Goal: Task Accomplishment & Management: Manage account settings

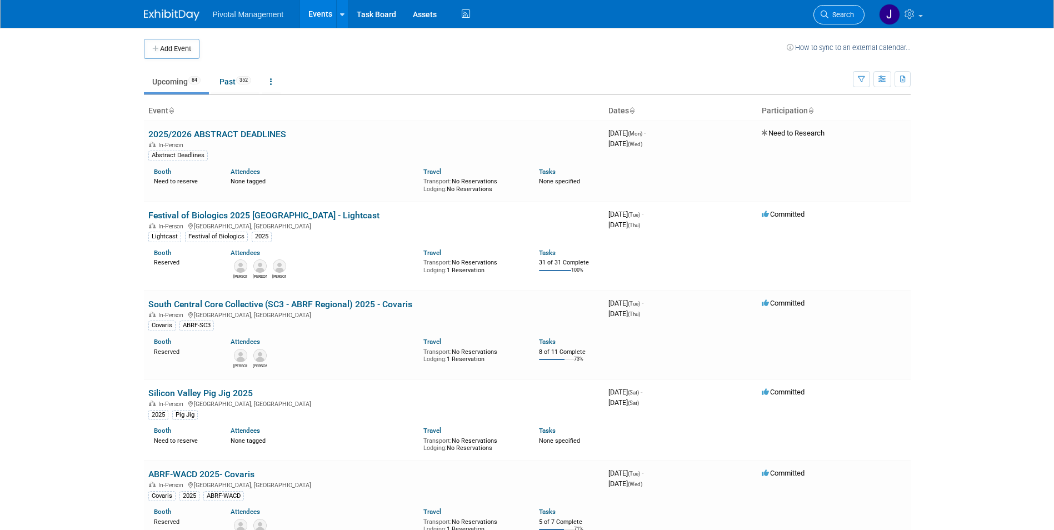
click at [830, 19] on link "Search" at bounding box center [839, 14] width 51 height 19
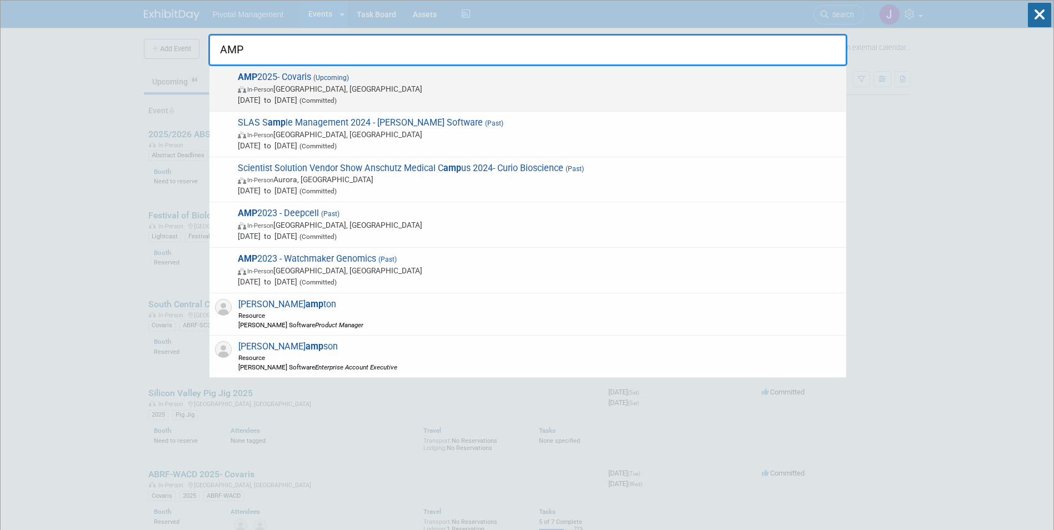
type input "AMP"
click at [516, 76] on span "AMP 2025- Covaris (Upcoming) In-Person Boston, MA Nov 11, 2025 to Nov 15, 2025 …" at bounding box center [538, 89] width 606 height 34
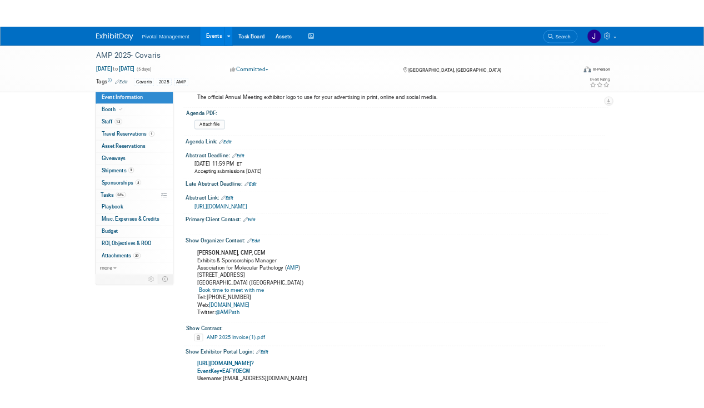
scroll to position [834, 0]
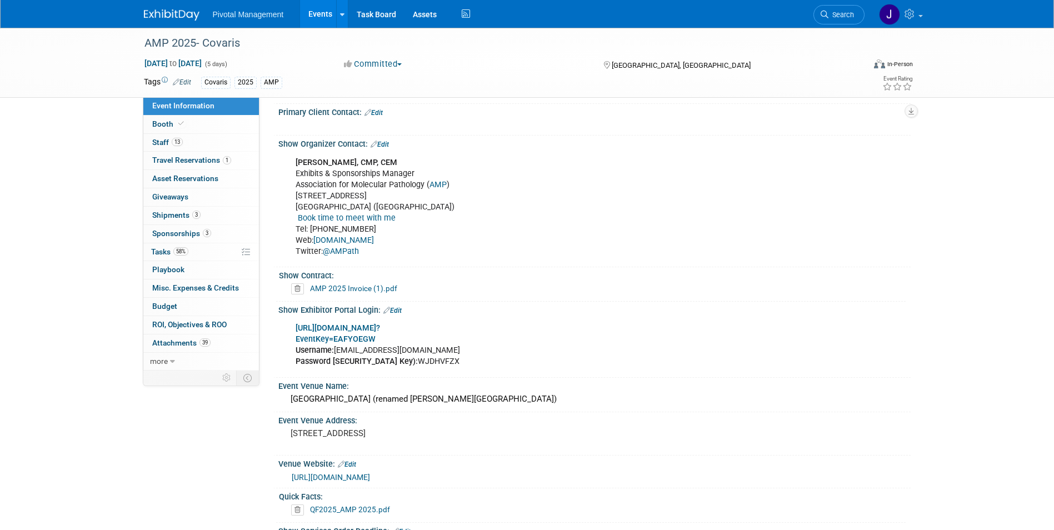
click at [380, 330] on b "[URL][DOMAIN_NAME]?" at bounding box center [338, 327] width 84 height 9
drag, startPoint x: 422, startPoint y: 349, endPoint x: 334, endPoint y: 349, distance: 87.8
click at [334, 349] on div "[URL][DOMAIN_NAME]? EventKey=EAFYOEGW Username: [EMAIL_ADDRESS][DOMAIN_NAME] Pa…" at bounding box center [538, 345] width 501 height 56
copy div "[EMAIL_ADDRESS][DOMAIN_NAME]"
click at [440, 353] on div "[URL][DOMAIN_NAME]? EventKey=EAFYOEGW Username: [EMAIL_ADDRESS][DOMAIN_NAME] Pa…" at bounding box center [538, 345] width 501 height 56
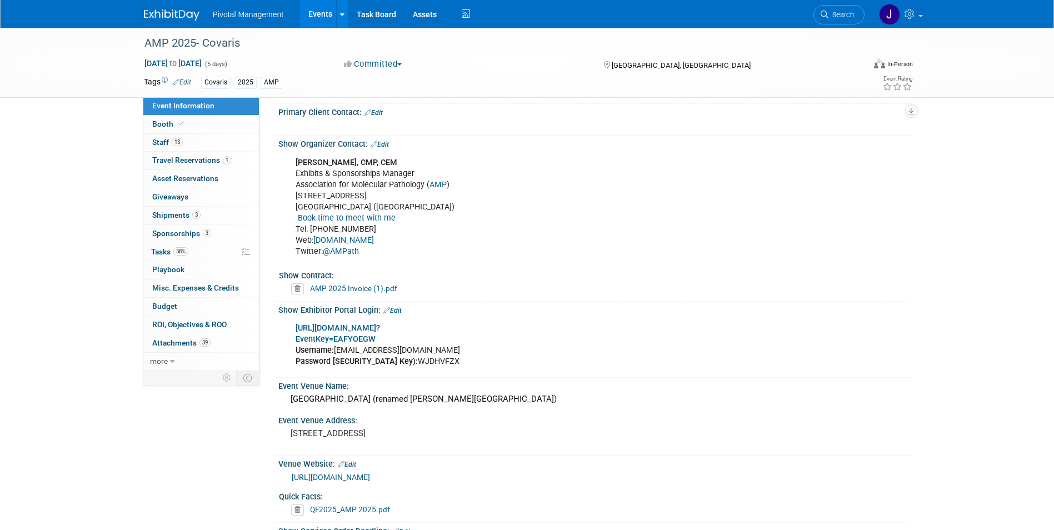
drag, startPoint x: 425, startPoint y: 364, endPoint x: 384, endPoint y: 363, distance: 41.1
click at [384, 363] on div "[URL][DOMAIN_NAME]? EventKey=EAFYOEGW Username: [EMAIL_ADDRESS][DOMAIN_NAME] Pa…" at bounding box center [538, 345] width 501 height 56
copy div "WJDHVFZX"
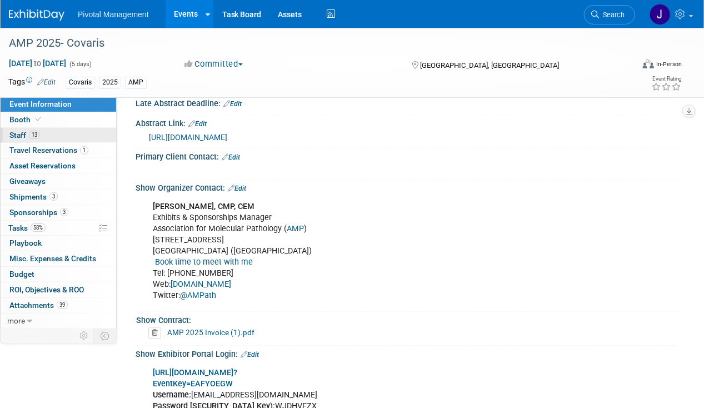
click at [38, 131] on span "Staff 13" at bounding box center [24, 135] width 31 height 9
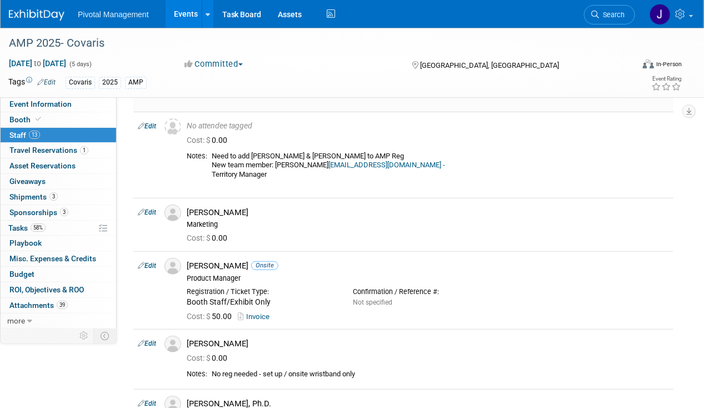
scroll to position [0, 0]
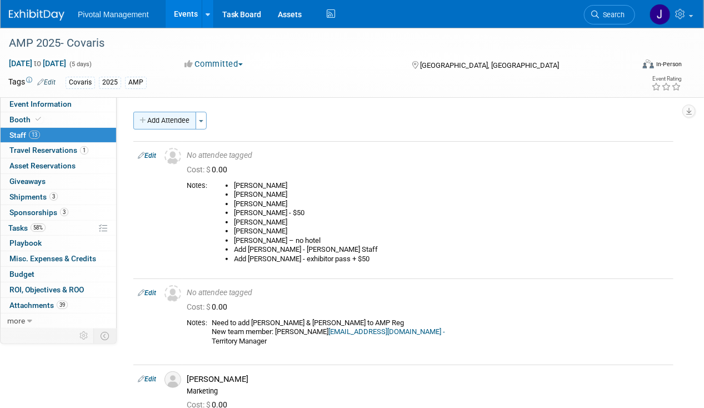
click at [175, 121] on button "Add Attendee" at bounding box center [164, 121] width 63 height 18
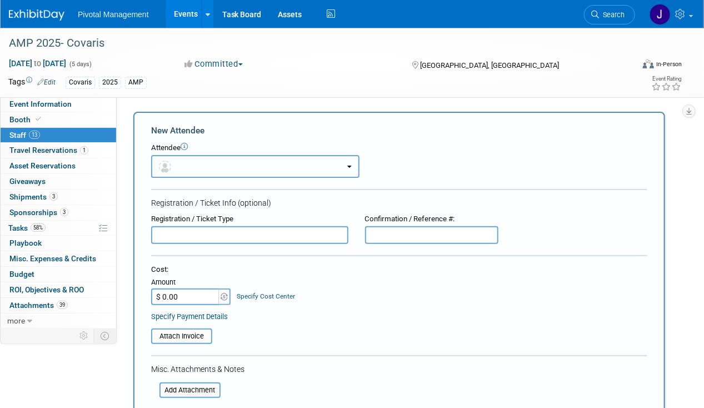
click at [223, 167] on button "button" at bounding box center [255, 166] width 208 height 23
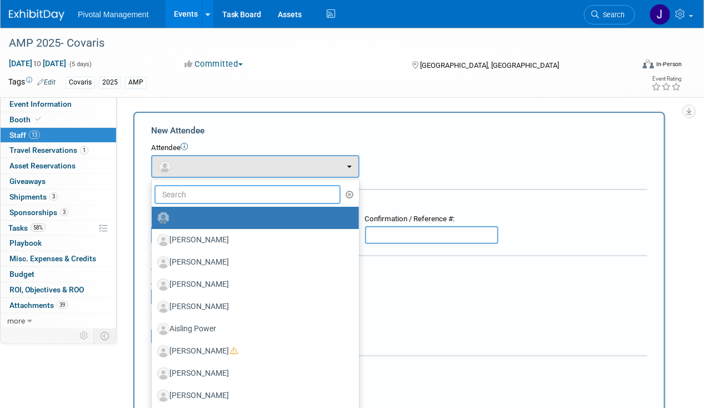
click at [216, 200] on input "text" at bounding box center [247, 194] width 186 height 19
type input "[PERSON_NAME]"
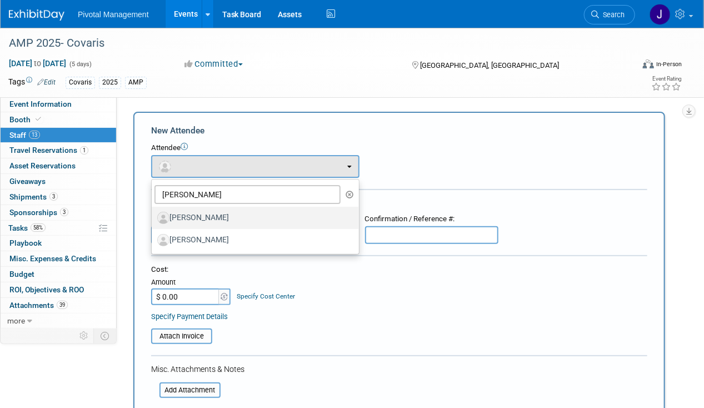
click at [220, 212] on label "[PERSON_NAME]" at bounding box center [252, 218] width 191 height 18
click at [153, 213] on input "[PERSON_NAME]" at bounding box center [149, 216] width 7 height 7
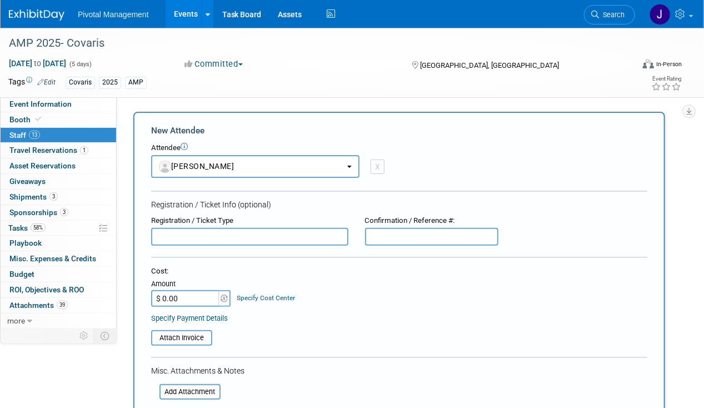
select select "5d708e2c-554e-427f-bf3a-8ad6a3b0873f"
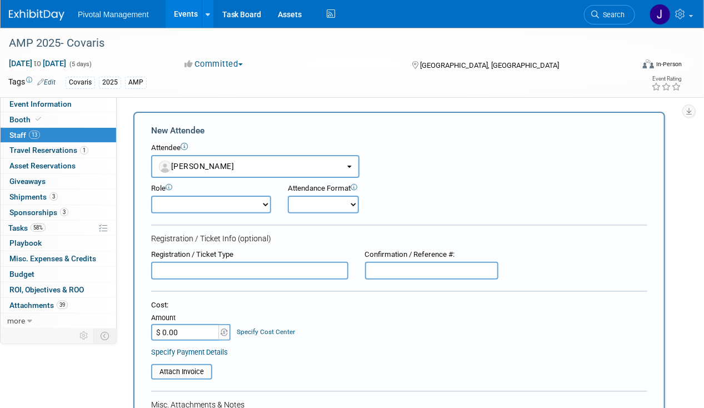
click at [232, 208] on select "Applications Business Development CCO CEO CGO, Co-Founder CRO Demonstrator" at bounding box center [211, 205] width 120 height 18
select select "4"
click at [151, 196] on select "Applications Business Development CCO CEO CGO, Co-Founder CRO Demonstrator" at bounding box center [211, 205] width 120 height 18
click at [330, 202] on select "Onsite Remote" at bounding box center [323, 205] width 71 height 18
select select "1"
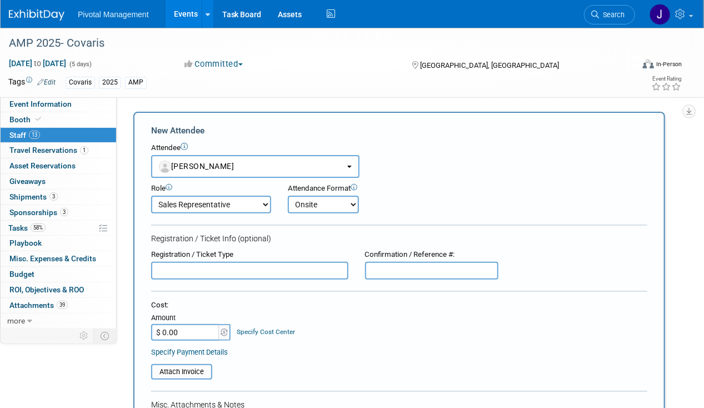
click at [288, 196] on select "Onsite Remote" at bounding box center [323, 205] width 71 height 18
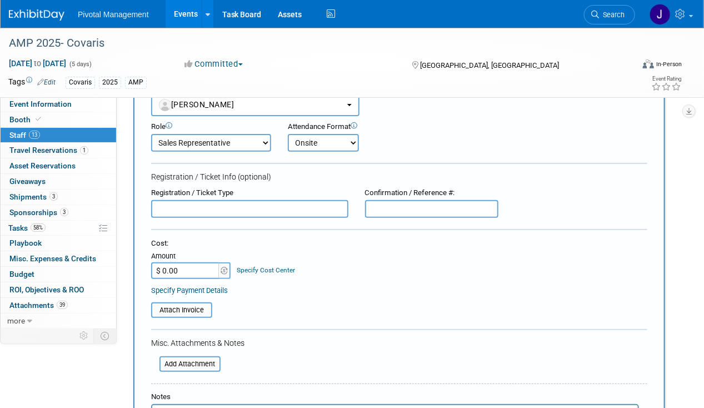
scroll to position [111, 0]
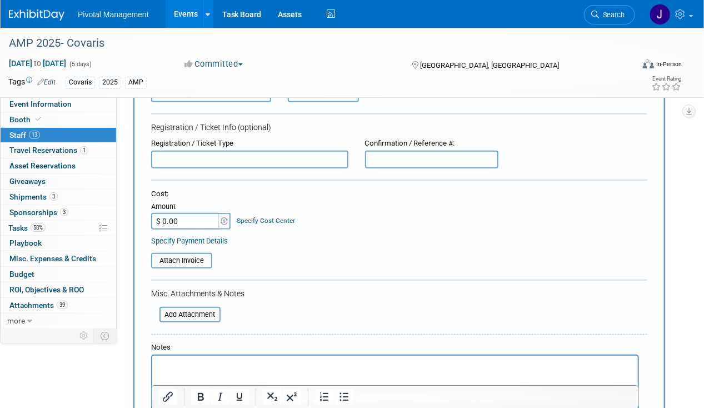
click at [183, 216] on input "$ 0.00" at bounding box center [185, 221] width 69 height 17
type input "$ 50.00"
click at [175, 309] on input "file" at bounding box center [153, 314] width 132 height 13
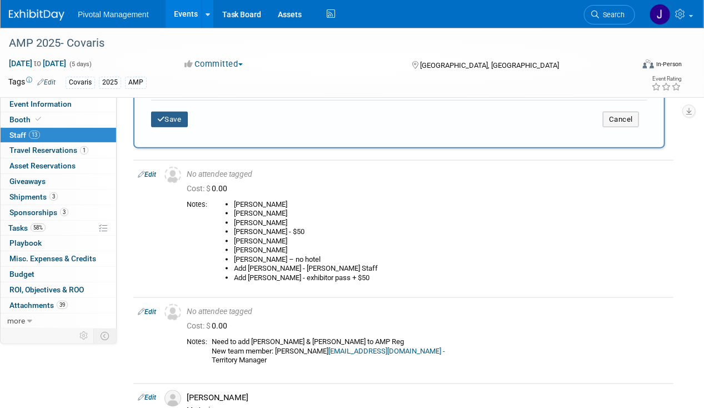
click at [162, 120] on button "Save" at bounding box center [169, 120] width 37 height 16
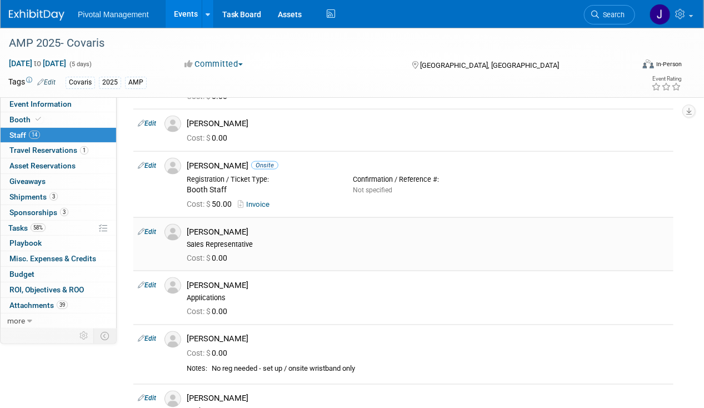
scroll to position [722, 0]
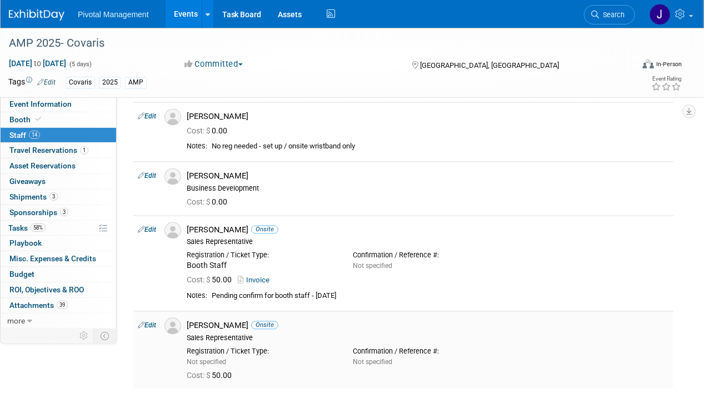
click at [150, 318] on td "Edit" at bounding box center [146, 350] width 27 height 78
click at [148, 325] on link "Edit" at bounding box center [147, 326] width 18 height 8
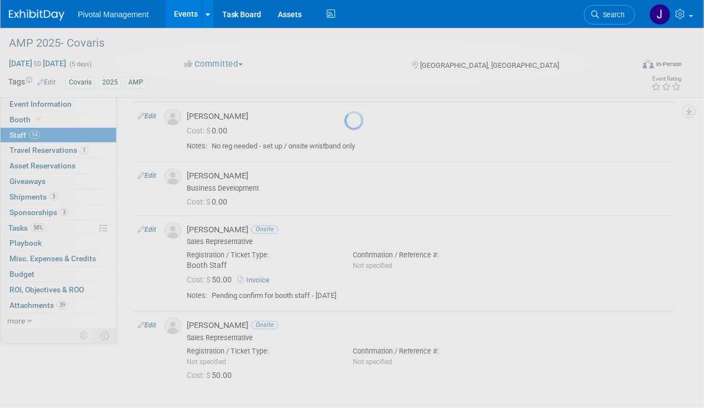
select select "5d708e2c-554e-427f-bf3a-8ad6a3b0873f"
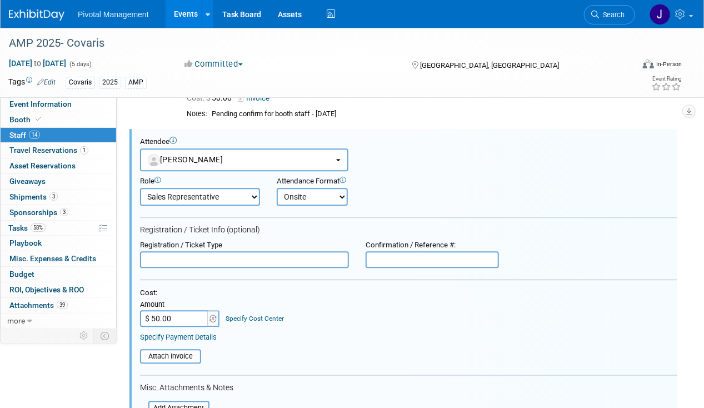
scroll to position [0, 0]
click at [261, 253] on input "text" at bounding box center [244, 259] width 209 height 17
type input "Booth Staff"
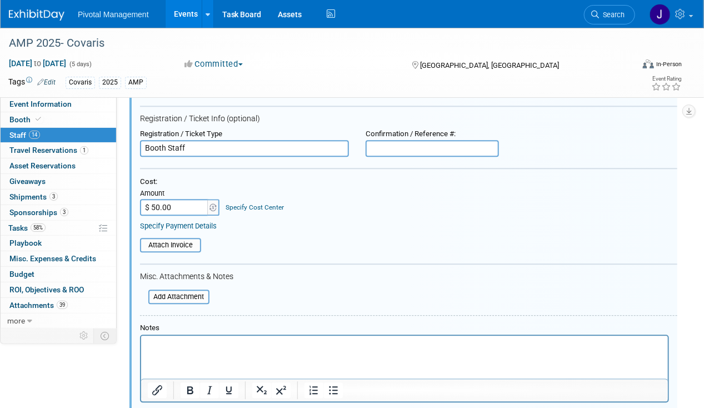
scroll to position [1071, 0]
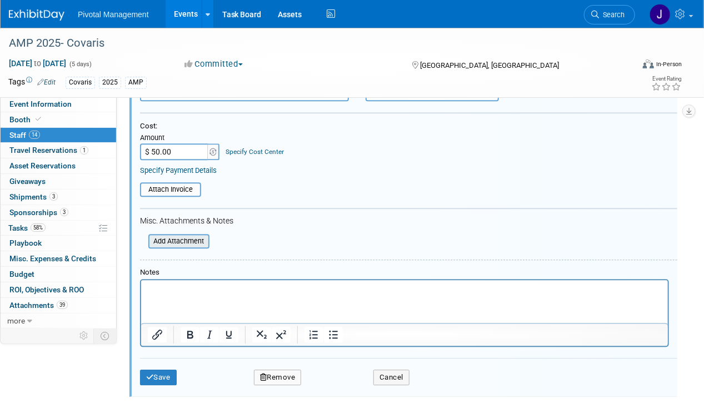
click at [183, 235] on input "file" at bounding box center [142, 241] width 132 height 12
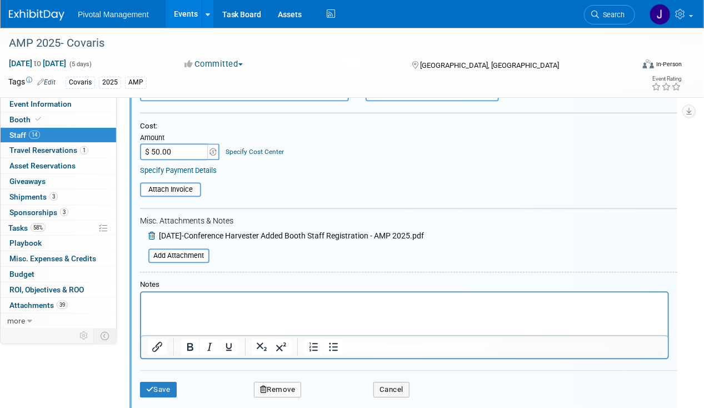
click at [152, 372] on div "Save Remove Cancel" at bounding box center [408, 388] width 537 height 36
click at [163, 389] on button "Save" at bounding box center [158, 390] width 37 height 16
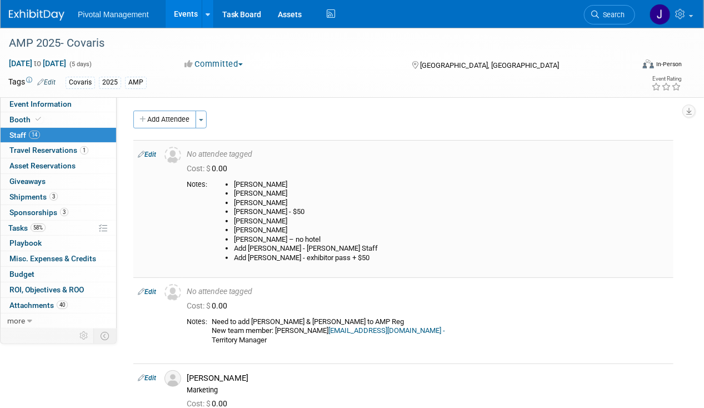
scroll to position [0, 0]
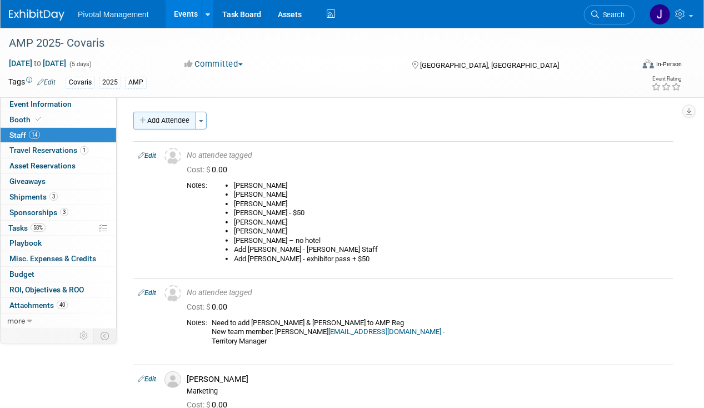
click at [161, 118] on button "Add Attendee" at bounding box center [164, 121] width 63 height 18
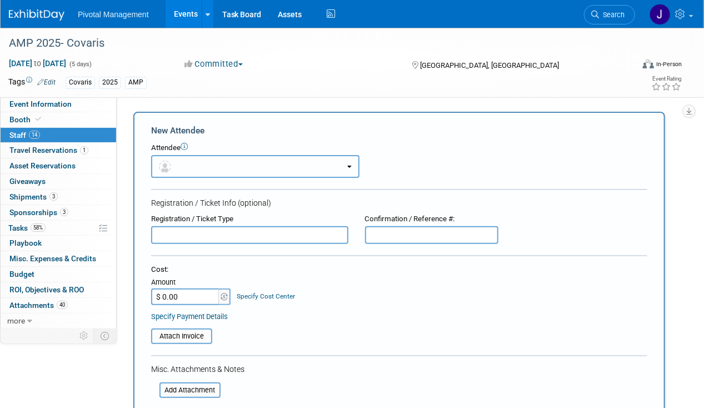
click at [234, 160] on button "button" at bounding box center [255, 166] width 208 height 23
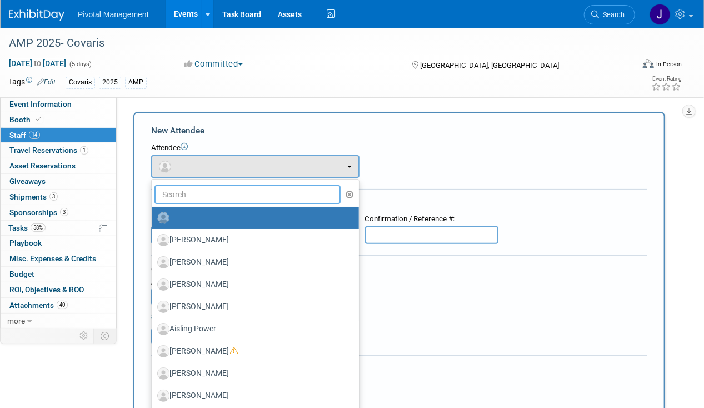
click at [223, 193] on input "text" at bounding box center [247, 194] width 186 height 19
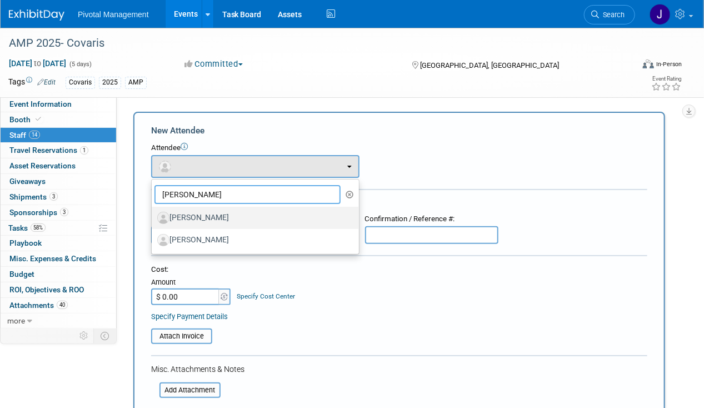
type input "[PERSON_NAME]"
click at [225, 210] on label "[PERSON_NAME]" at bounding box center [252, 218] width 191 height 18
click at [153, 213] on input "[PERSON_NAME]" at bounding box center [149, 216] width 7 height 7
select select "b6465584-1306-4676-84b9-fdb2b59e7439"
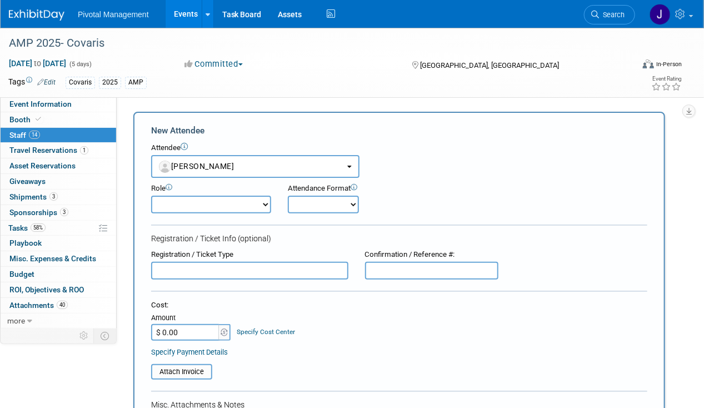
click at [202, 202] on select "Applications Business Development CCO CEO CGO, Co-Founder CRO Demonstrator" at bounding box center [211, 205] width 120 height 18
select select "4"
click at [151, 196] on select "Applications Business Development CCO CEO CGO, Co-Founder CRO Demonstrator" at bounding box center [211, 205] width 120 height 18
click at [295, 195] on div "Attendance Format Onsite Remote" at bounding box center [344, 198] width 112 height 30
click at [301, 203] on select "Onsite Remote" at bounding box center [323, 205] width 71 height 18
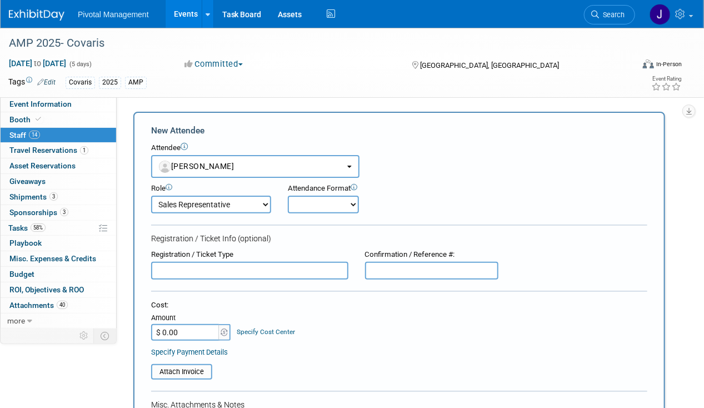
select select "1"
click at [288, 196] on select "Onsite Remote" at bounding box center [323, 205] width 71 height 18
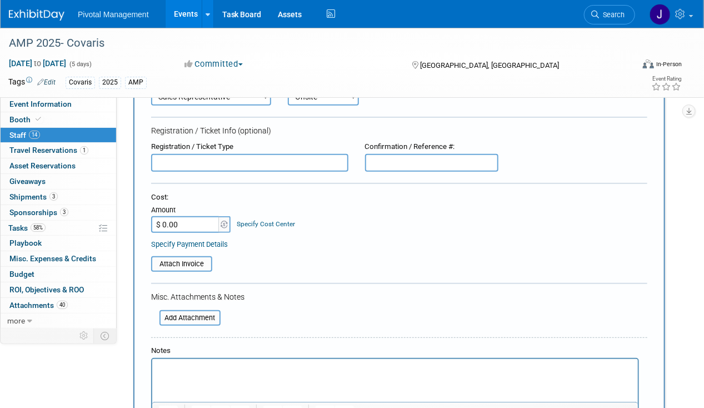
scroll to position [167, 0]
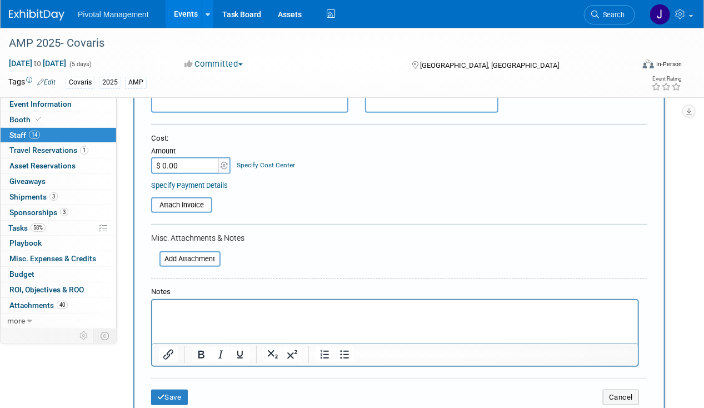
click at [188, 166] on input "$ 0.00" at bounding box center [185, 165] width 69 height 17
type input "$ 50.00"
click at [199, 241] on div "Misc. Attachments & Notes" at bounding box center [399, 237] width 496 height 11
click at [198, 258] on input "file" at bounding box center [153, 258] width 132 height 13
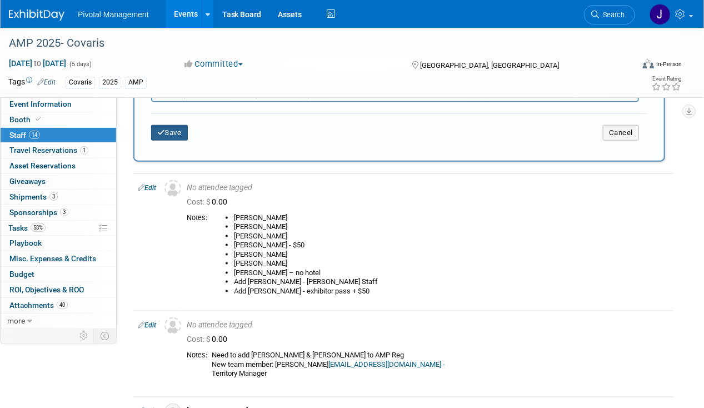
click at [173, 133] on button "Save" at bounding box center [169, 133] width 37 height 16
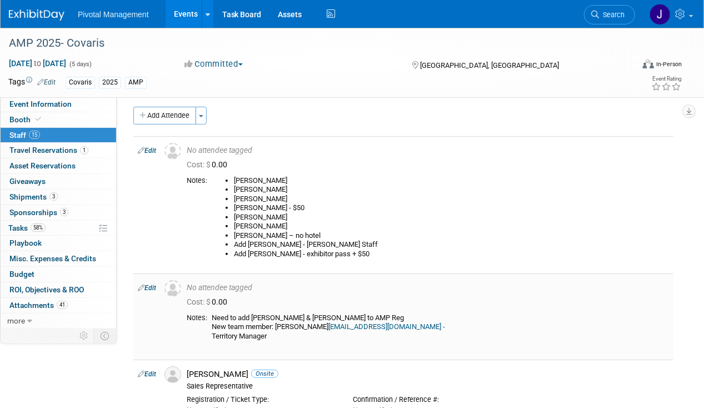
scroll to position [0, 0]
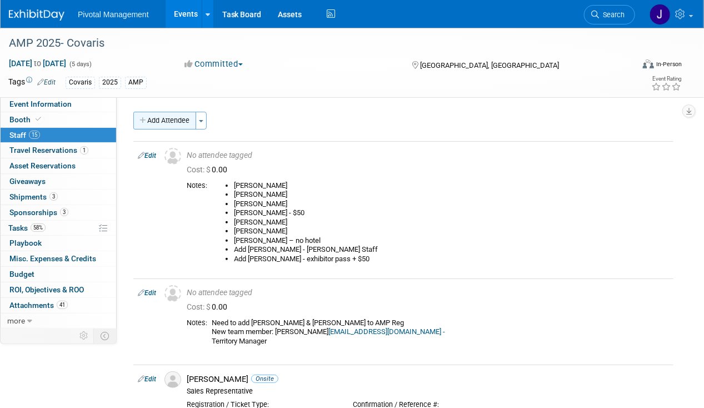
click at [172, 128] on button "Add Attendee" at bounding box center [164, 121] width 63 height 18
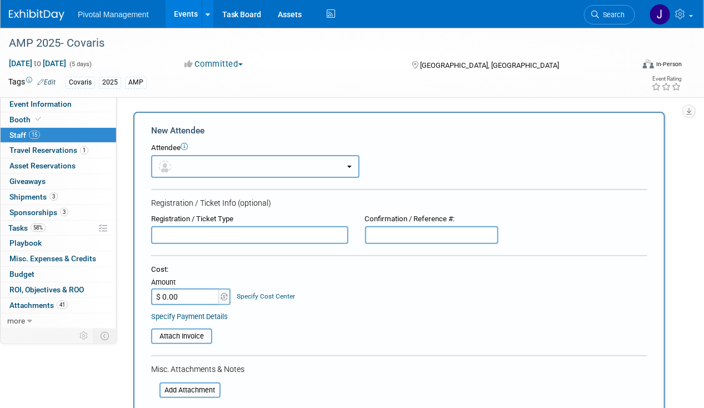
click at [240, 172] on button "button" at bounding box center [255, 166] width 208 height 23
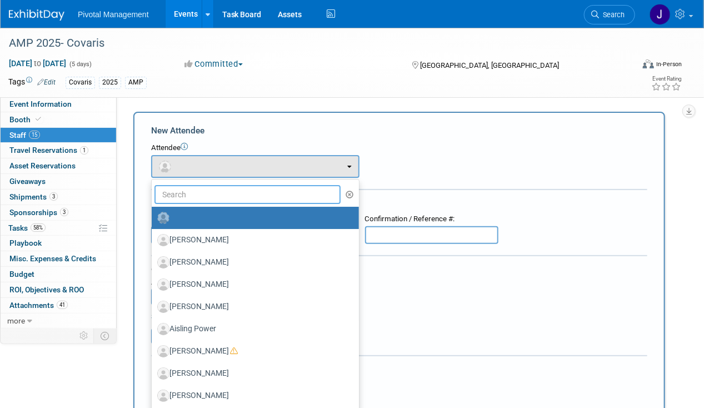
click at [231, 196] on input "text" at bounding box center [247, 194] width 186 height 19
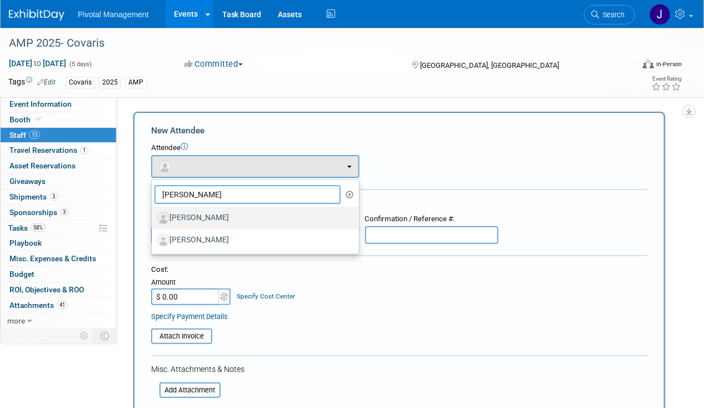
type input "[PERSON_NAME]"
click at [228, 213] on label "[PERSON_NAME]" at bounding box center [252, 218] width 191 height 18
click at [153, 213] on input "[PERSON_NAME]" at bounding box center [149, 216] width 7 height 7
select select "9363b04e-9ff4-4427-9d42-dd775c01ceb0"
select select "4"
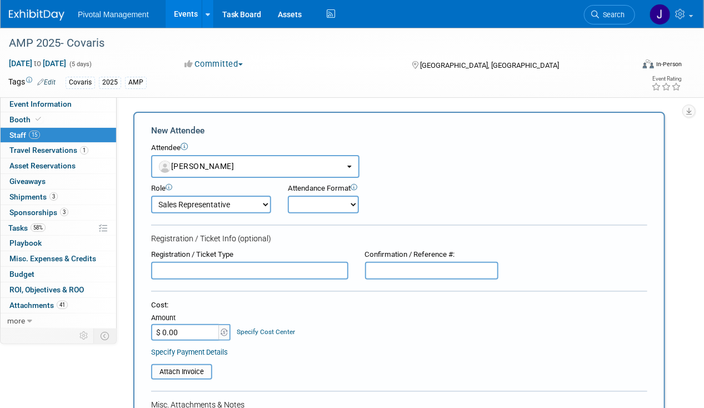
click at [246, 201] on select "Applications Business Development CCO CEO CGO, Co-Founder CRO Demonstrator" at bounding box center [211, 205] width 120 height 18
click at [245, 201] on select "Applications Business Development CCO CEO CGO, Co-Founder CRO Demonstrator" at bounding box center [211, 205] width 120 height 18
click at [318, 193] on div "Attendance Format" at bounding box center [344, 188] width 112 height 11
click at [316, 206] on select "Onsite Remote" at bounding box center [323, 205] width 71 height 18
select select "1"
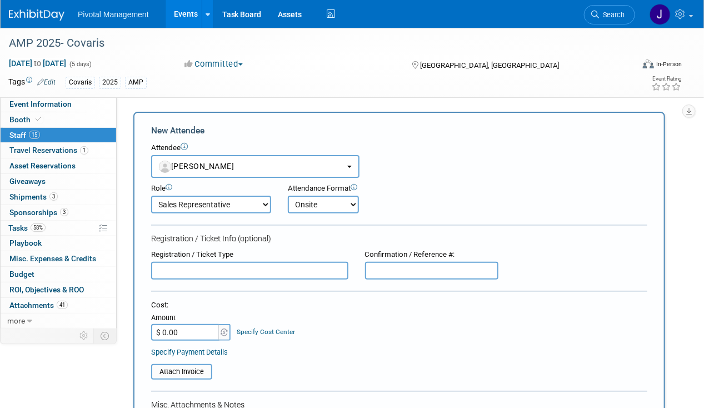
click at [288, 196] on select "Onsite Remote" at bounding box center [323, 205] width 71 height 18
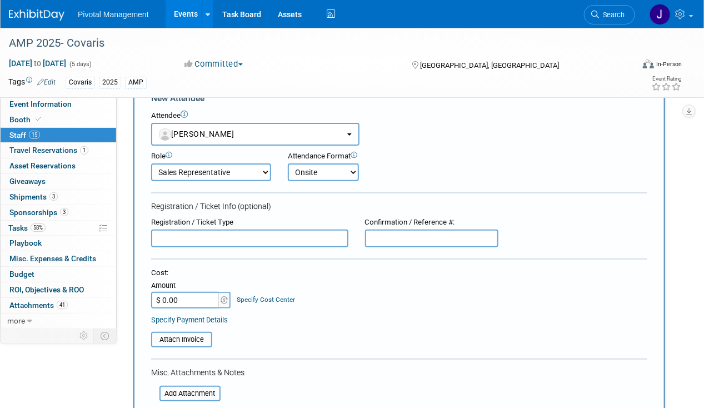
scroll to position [56, 0]
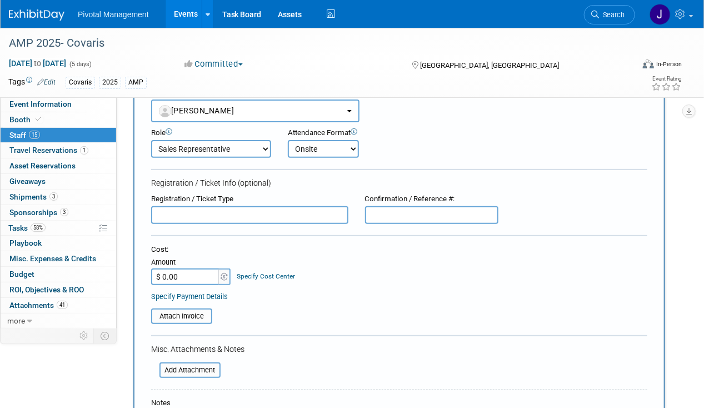
click at [263, 220] on input "text" at bounding box center [249, 215] width 197 height 18
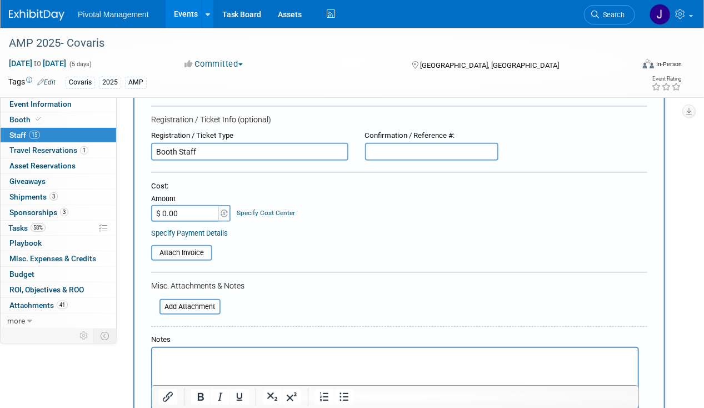
scroll to position [167, 0]
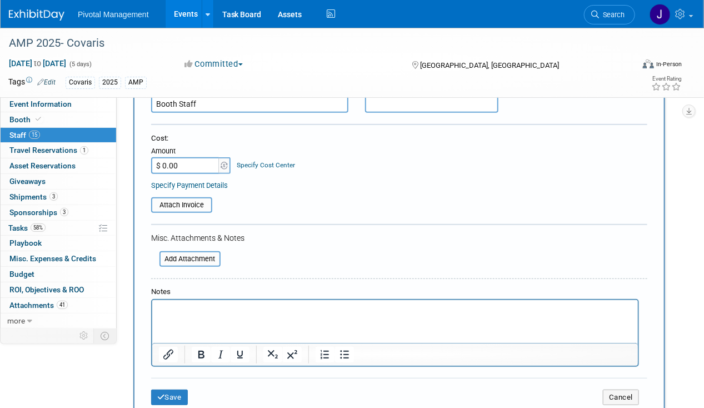
type input "Booth Staff"
click at [181, 169] on input "$ 0.00" at bounding box center [185, 165] width 69 height 17
type input "$ 50.00"
click at [169, 210] on div "Attach Invoice" at bounding box center [181, 205] width 61 height 16
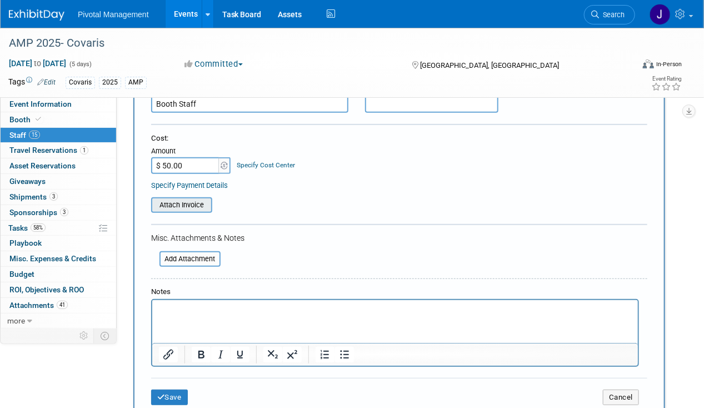
click at [171, 207] on input "file" at bounding box center [145, 204] width 132 height 13
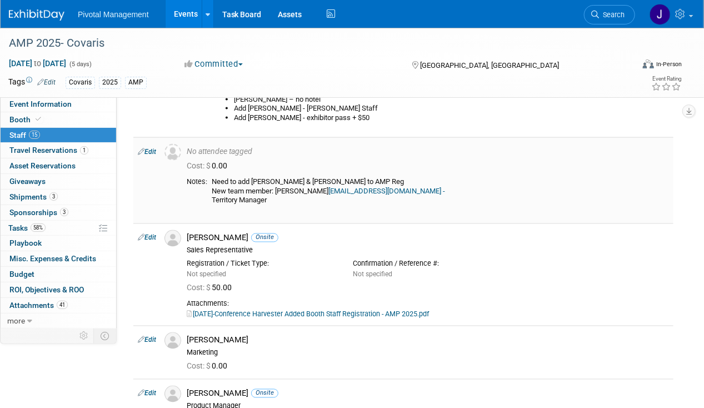
scroll to position [445, 0]
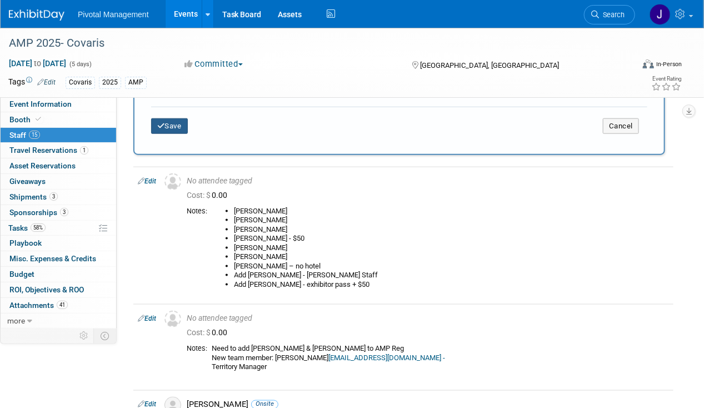
click at [172, 124] on button "Save" at bounding box center [169, 126] width 37 height 16
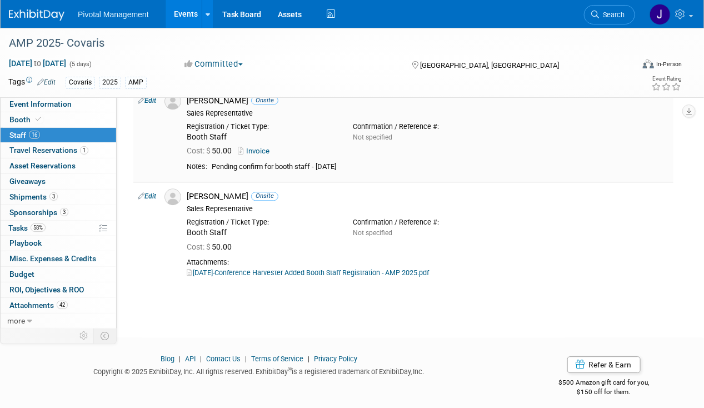
scroll to position [1035, 0]
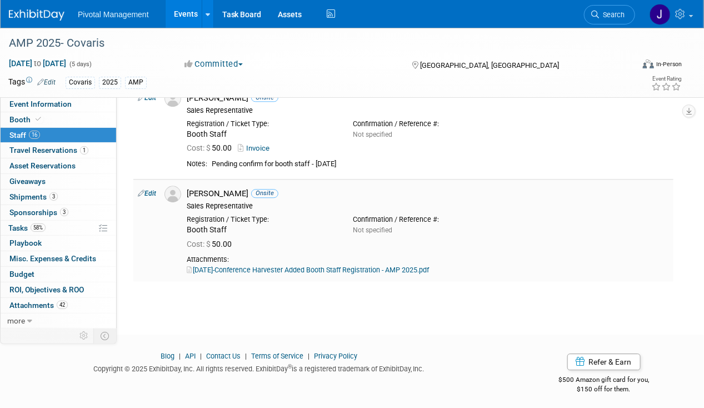
click at [218, 188] on div "[PERSON_NAME] Onsite" at bounding box center [428, 193] width 482 height 11
click at [202, 191] on div "[PERSON_NAME] Onsite" at bounding box center [428, 193] width 482 height 11
click at [203, 191] on div "[PERSON_NAME] Onsite" at bounding box center [428, 193] width 482 height 11
click at [607, 20] on link "Search" at bounding box center [609, 14] width 51 height 19
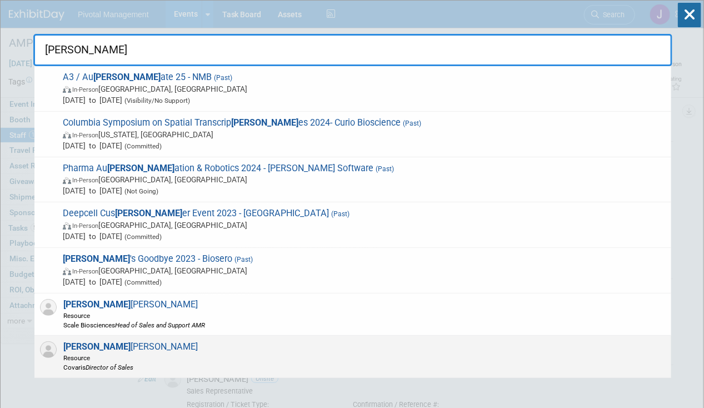
click at [133, 357] on span "Resource" at bounding box center [130, 357] width 134 height 9
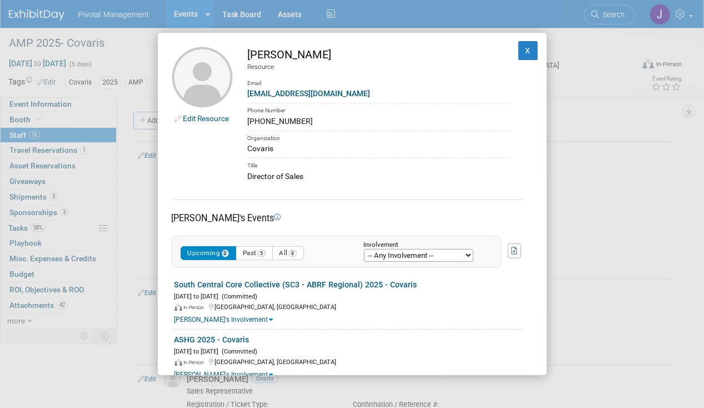
drag, startPoint x: 265, startPoint y: 51, endPoint x: 316, endPoint y: 48, distance: 51.2
click at [316, 48] on div "[PERSON_NAME]" at bounding box center [379, 55] width 262 height 16
copy div "[PERSON_NAME]"
drag, startPoint x: 321, startPoint y: 170, endPoint x: 254, endPoint y: 181, distance: 68.2
click at [254, 181] on td "[PERSON_NAME] Resource Email [EMAIL_ADDRESS][DOMAIN_NAME] Phone Number [PHONE_N…" at bounding box center [371, 115] width 277 height 136
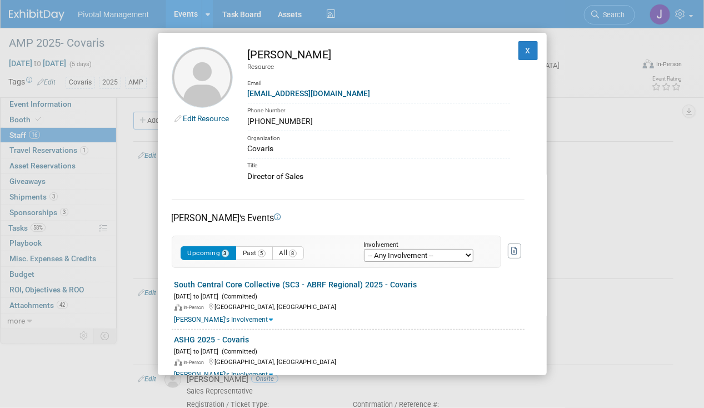
drag, startPoint x: 254, startPoint y: 181, endPoint x: 245, endPoint y: 182, distance: 9.5
click at [265, 177] on div "Director of Sales" at bounding box center [379, 177] width 262 height 12
drag, startPoint x: 245, startPoint y: 177, endPoint x: 305, endPoint y: 172, distance: 60.2
click at [305, 172] on td "[PERSON_NAME] Resource Email [EMAIL_ADDRESS][DOMAIN_NAME] Phone Number [PHONE_N…" at bounding box center [371, 115] width 277 height 136
copy div "Director of Sales"
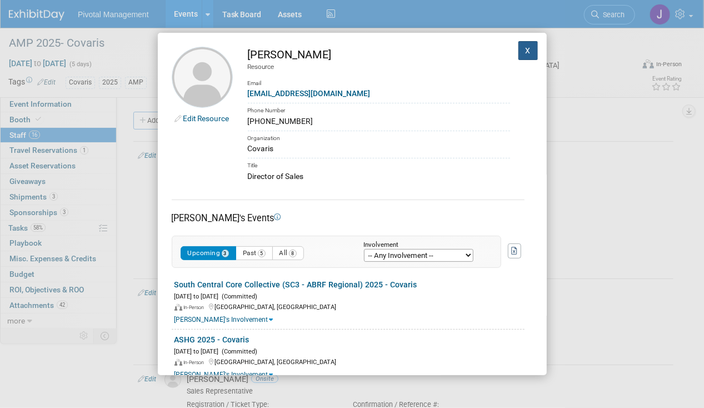
click at [519, 55] on button "X" at bounding box center [529, 50] width 20 height 19
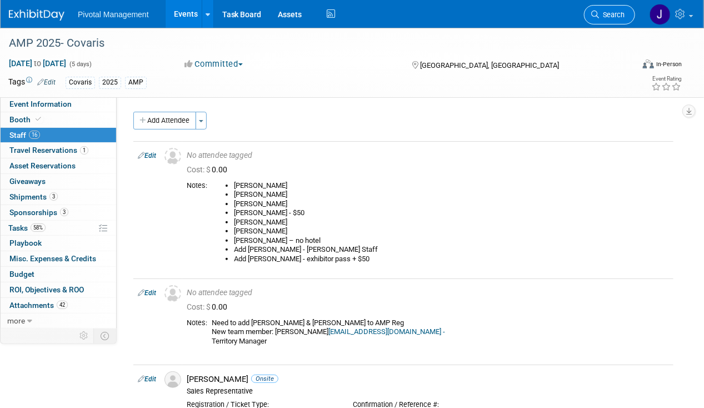
click at [604, 21] on link "Search" at bounding box center [609, 14] width 51 height 19
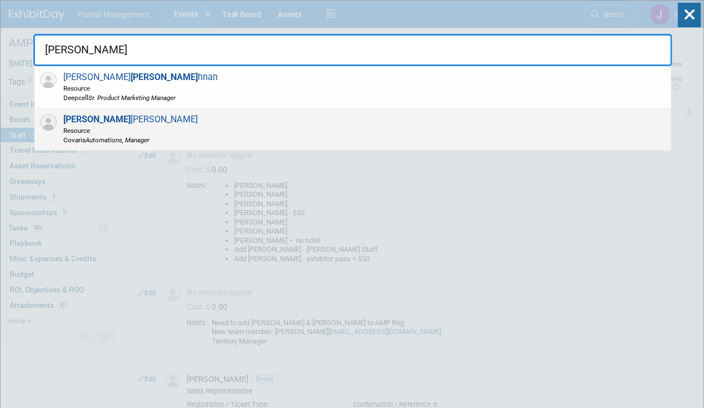
click at [283, 128] on div "[PERSON_NAME] Resource Covaris Automations, Manager" at bounding box center [352, 129] width 637 height 42
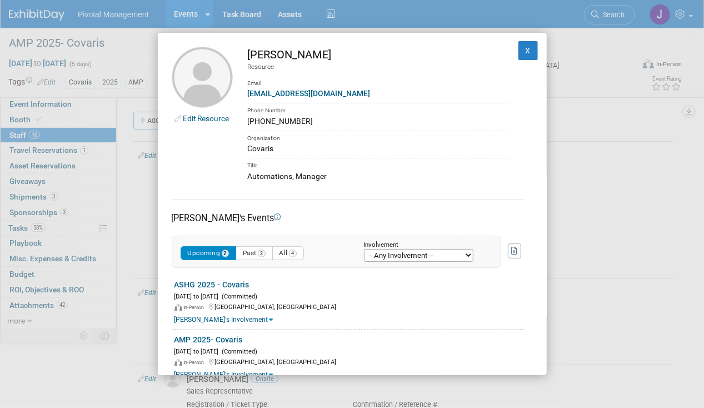
drag, startPoint x: 329, startPoint y: 171, endPoint x: 246, endPoint y: 175, distance: 83.5
click at [246, 175] on td "[PERSON_NAME] Resource Email [EMAIL_ADDRESS][DOMAIN_NAME] Phone Number [PHONE_N…" at bounding box center [371, 115] width 277 height 136
copy div "Automations, Manager"
click at [519, 56] on button "X" at bounding box center [529, 50] width 20 height 19
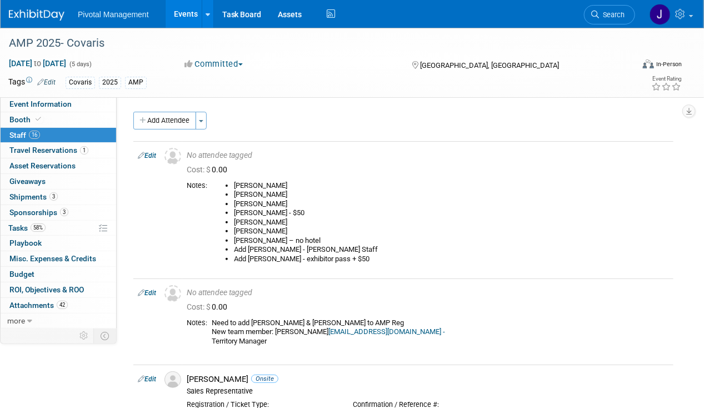
click at [610, 8] on link "Search" at bounding box center [609, 14] width 51 height 19
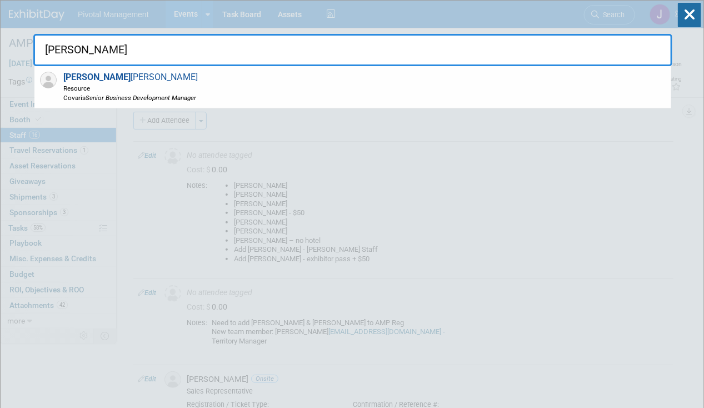
click at [395, 74] on div "[PERSON_NAME] Resource Covaris Senior Business Development Manager" at bounding box center [352, 87] width 637 height 42
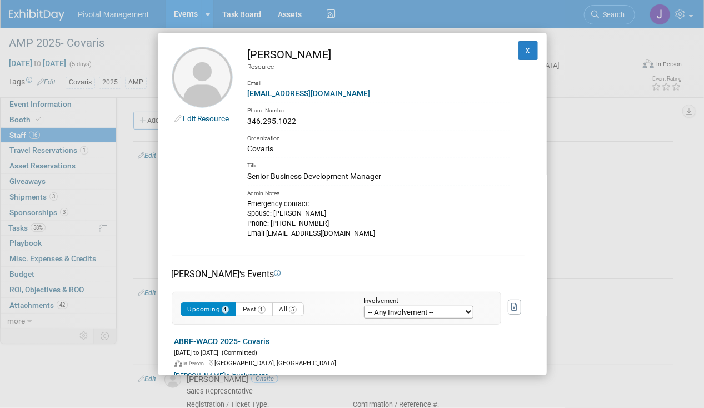
drag, startPoint x: 399, startPoint y: 180, endPoint x: 246, endPoint y: 181, distance: 153.4
click at [246, 181] on td "[PERSON_NAME] Resource Email [EMAIL_ADDRESS][DOMAIN_NAME] Phone Number 346.295.…" at bounding box center [371, 143] width 277 height 192
copy div "Senior Business Development Manager"
drag, startPoint x: 511, startPoint y: 48, endPoint x: 518, endPoint y: 48, distance: 7.2
click at [519, 48] on button "X" at bounding box center [529, 50] width 20 height 19
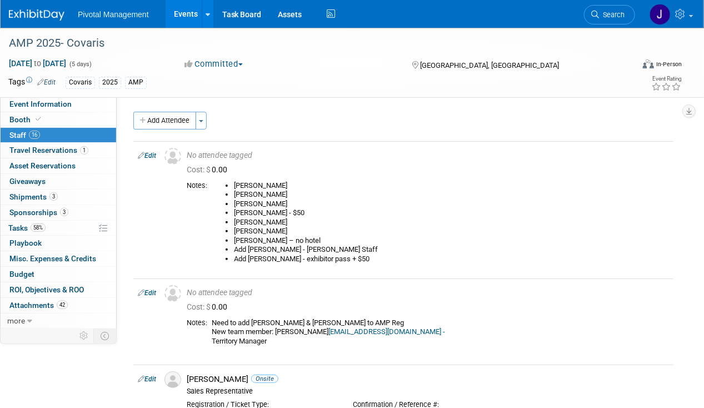
click at [604, 20] on link "Search" at bounding box center [609, 14] width 51 height 19
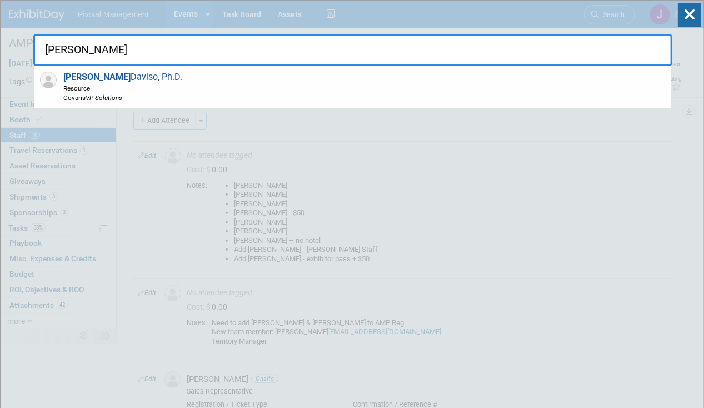
click at [126, 84] on span "Resource" at bounding box center [122, 87] width 119 height 9
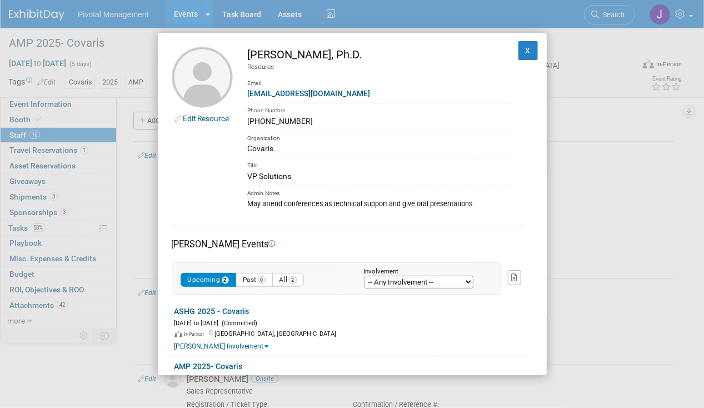
drag, startPoint x: 297, startPoint y: 175, endPoint x: 247, endPoint y: 177, distance: 50.6
click at [247, 177] on td "[PERSON_NAME], Ph.D. Resource Email [EMAIL_ADDRESS][DOMAIN_NAME] Phone Number […" at bounding box center [371, 128] width 277 height 162
copy div "VP Solutions"
click at [510, 59] on td "X" at bounding box center [521, 128] width 23 height 162
click at [519, 52] on button "X" at bounding box center [529, 50] width 20 height 19
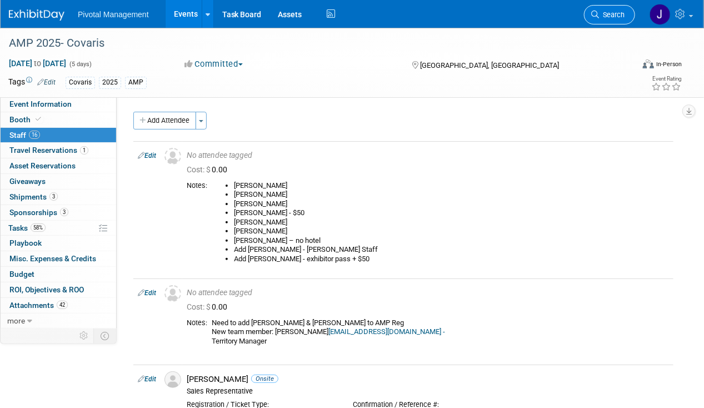
click at [609, 18] on span "Search" at bounding box center [612, 15] width 26 height 8
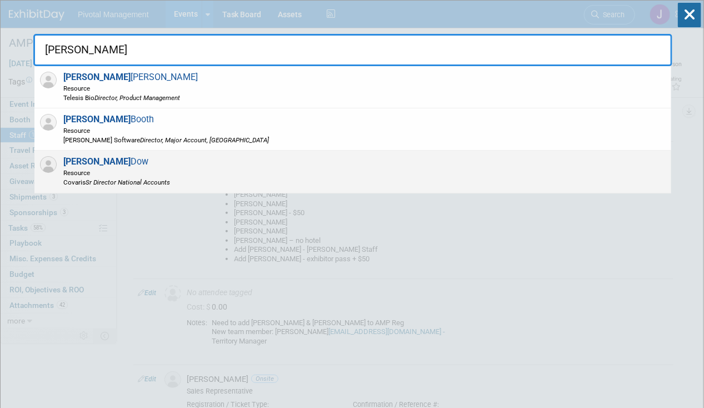
click at [291, 157] on div "[PERSON_NAME] Resource [PERSON_NAME] Director National Accounts" at bounding box center [352, 172] width 637 height 42
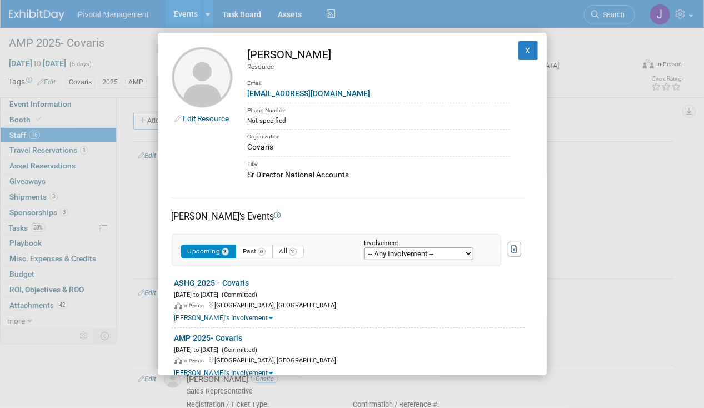
drag, startPoint x: 358, startPoint y: 170, endPoint x: 238, endPoint y: 175, distance: 120.1
click at [238, 175] on td "[PERSON_NAME] Resource Email [EMAIL_ADDRESS][DOMAIN_NAME] Phone Number Not spec…" at bounding box center [371, 114] width 277 height 134
copy div "Sr Director National Accounts"
click at [522, 67] on td "X" at bounding box center [521, 114] width 23 height 134
click at [522, 52] on button "X" at bounding box center [529, 50] width 20 height 19
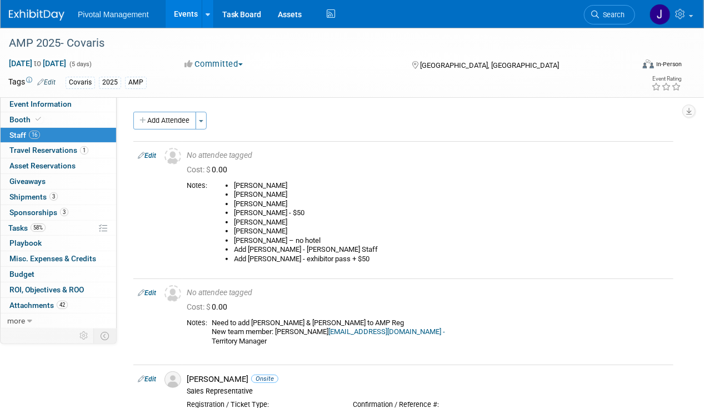
click at [609, 24] on li "Search" at bounding box center [609, 13] width 51 height 27
click at [608, 18] on span "Search" at bounding box center [612, 15] width 26 height 8
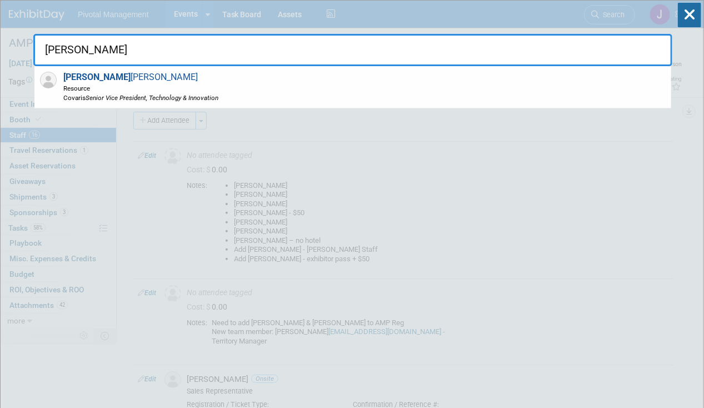
click at [283, 88] on div "[PERSON_NAME] Resource Covaris Senior Vice President, Technology & Innovation" at bounding box center [352, 87] width 637 height 42
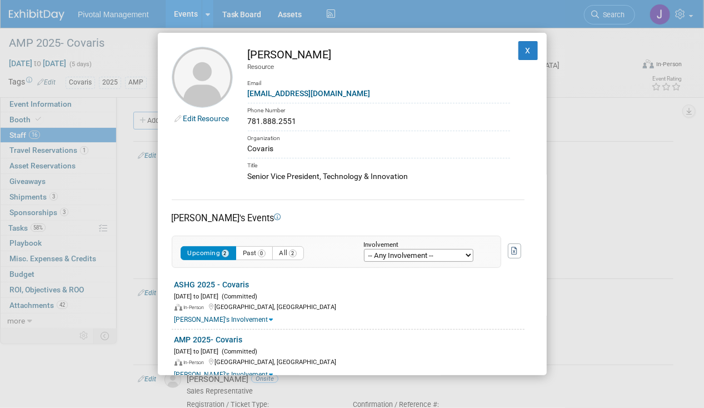
drag, startPoint x: 248, startPoint y: 172, endPoint x: 415, endPoint y: 172, distance: 166.2
click at [415, 172] on div "Senior Vice President, Technology & Innovation" at bounding box center [379, 177] width 262 height 12
copy div "Senior Vice President, Technology & Innovation"
click at [519, 51] on button "X" at bounding box center [529, 50] width 20 height 19
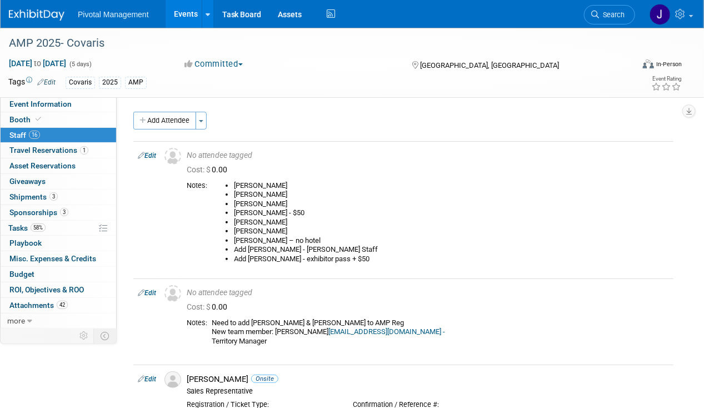
click at [616, 20] on link "Search" at bounding box center [609, 14] width 51 height 19
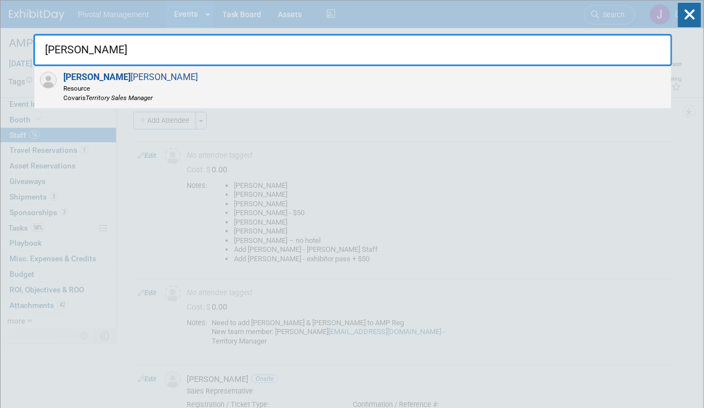
click at [422, 86] on div "[PERSON_NAME] Resource Covaris Territory Sales Manager" at bounding box center [352, 87] width 637 height 42
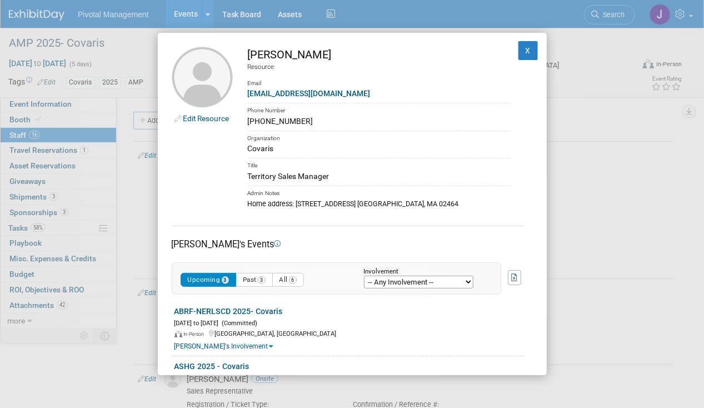
drag, startPoint x: 331, startPoint y: 172, endPoint x: 234, endPoint y: 175, distance: 97.3
click at [234, 175] on td "[PERSON_NAME] Resource Email [EMAIL_ADDRESS][DOMAIN_NAME] Phone Number [PHONE_N…" at bounding box center [371, 128] width 277 height 162
copy div "Territory Sales Manager"
click at [519, 53] on button "X" at bounding box center [529, 50] width 20 height 19
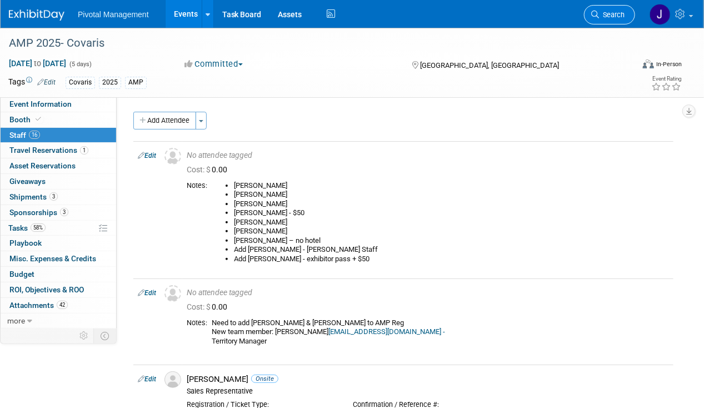
click at [611, 11] on span "Search" at bounding box center [612, 15] width 26 height 8
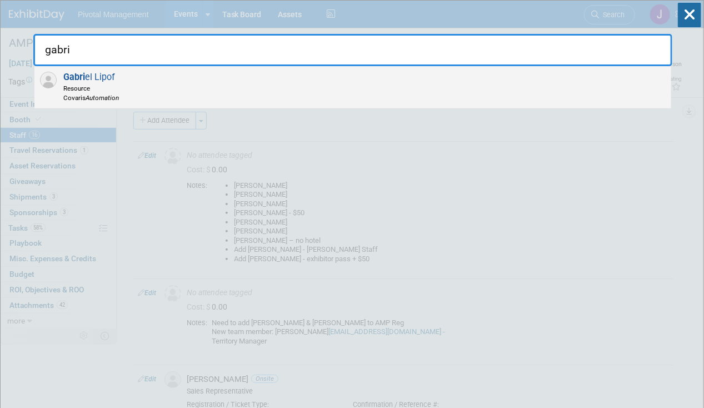
click at [212, 94] on div "Gabri el Lipof Resource Covaris Automation" at bounding box center [352, 87] width 637 height 42
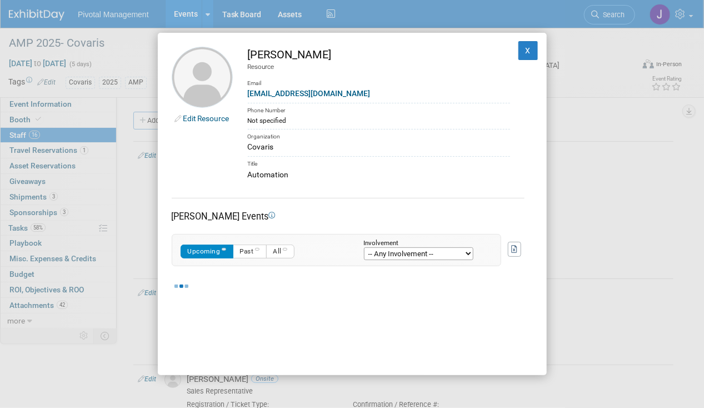
drag, startPoint x: 289, startPoint y: 173, endPoint x: 241, endPoint y: 175, distance: 48.4
click at [241, 175] on td "[PERSON_NAME] Resource Email [EMAIL_ADDRESS][DOMAIN_NAME] Phone Number Not spec…" at bounding box center [371, 114] width 277 height 134
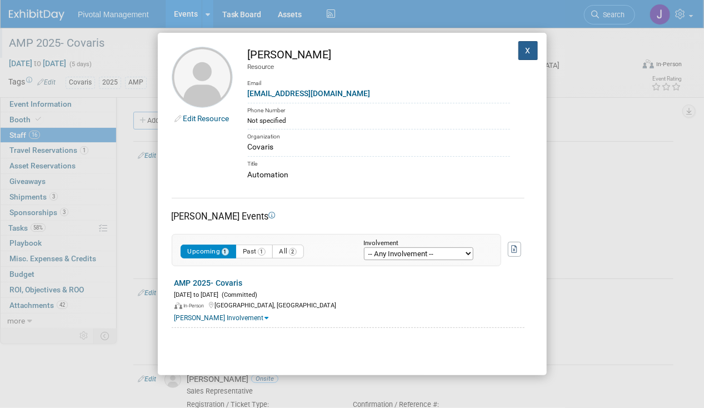
click at [519, 54] on button "X" at bounding box center [529, 50] width 20 height 19
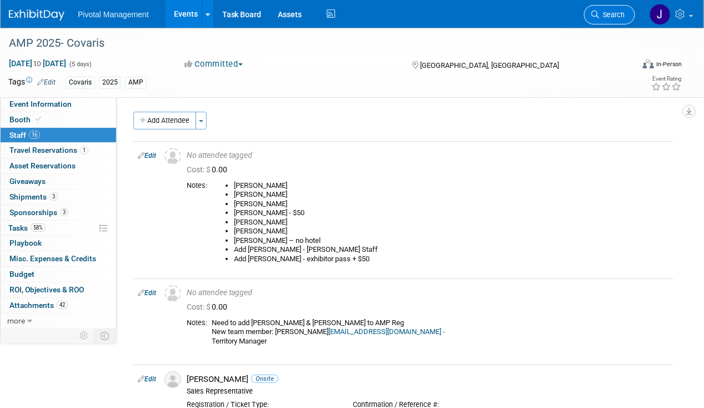
click at [621, 11] on span "Search" at bounding box center [612, 15] width 26 height 8
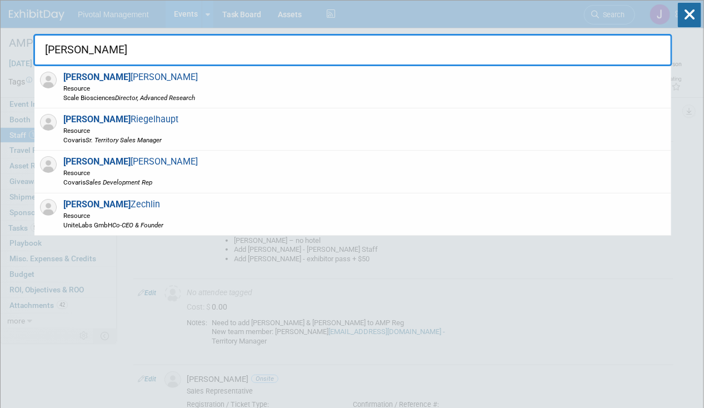
click at [292, 120] on div "[PERSON_NAME] Resource [PERSON_NAME] Territory Sales Manager" at bounding box center [352, 129] width 637 height 42
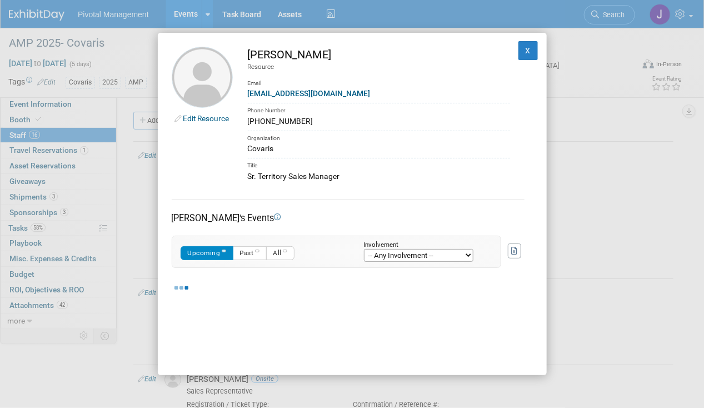
click at [327, 173] on div "Sr. Territory Sales Manager" at bounding box center [379, 177] width 262 height 12
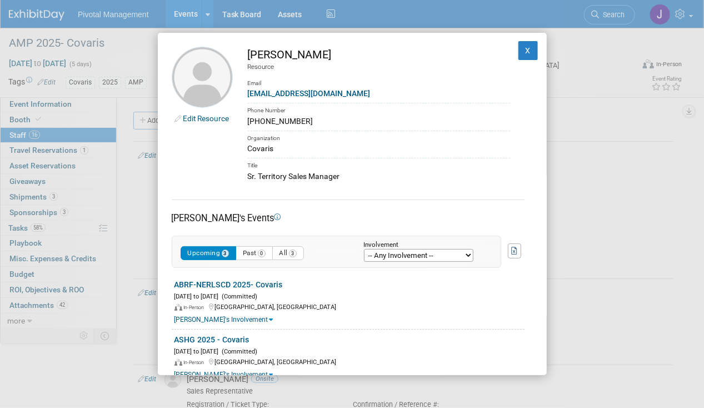
click at [346, 175] on div "Sr. Territory Sales Manager" at bounding box center [379, 177] width 262 height 12
click at [347, 173] on div "Sr. Territory Sales Manager" at bounding box center [379, 177] width 262 height 12
click at [351, 184] on div "Edit Resource [PERSON_NAME] Resource Email [EMAIL_ADDRESS][DOMAIN_NAME] Phone N…" at bounding box center [352, 204] width 389 height 343
drag, startPoint x: 244, startPoint y: 178, endPoint x: 376, endPoint y: 176, distance: 132.3
click at [376, 176] on td "[PERSON_NAME] Resource Email [EMAIL_ADDRESS][DOMAIN_NAME] Phone Number [PHONE_N…" at bounding box center [371, 115] width 277 height 136
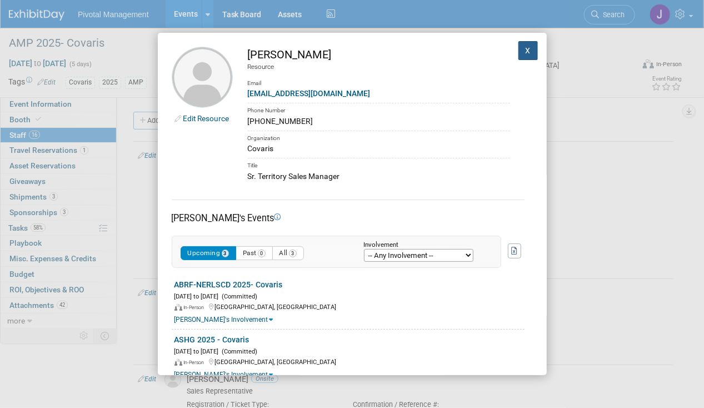
click at [519, 48] on button "X" at bounding box center [529, 50] width 20 height 19
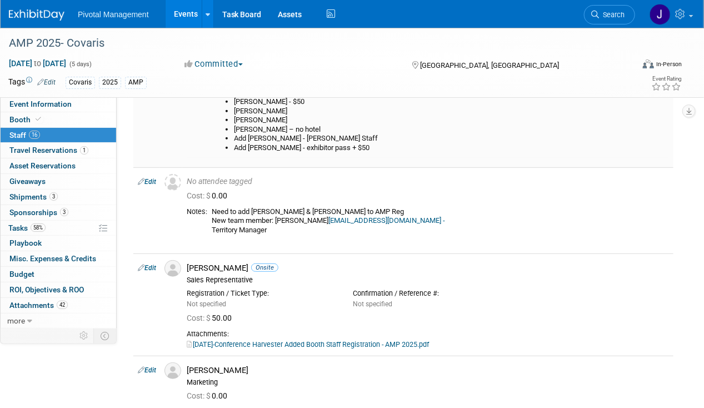
scroll to position [222, 0]
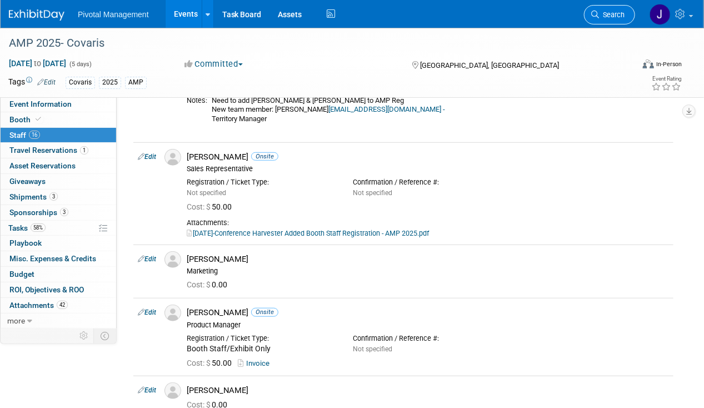
click at [612, 17] on span "Search" at bounding box center [612, 15] width 26 height 8
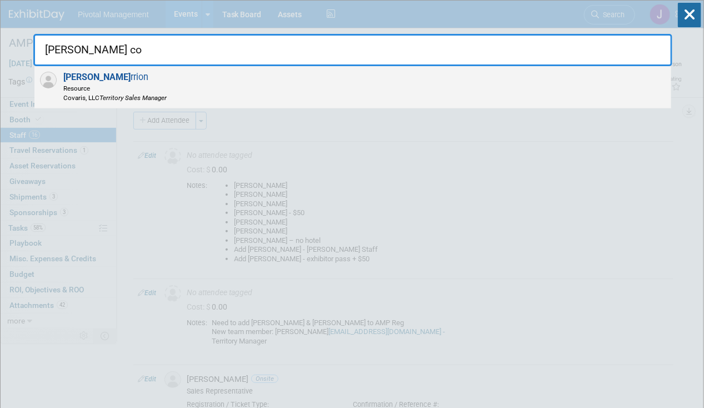
click at [374, 84] on div "Alex Co rrion Resource Covaris, LLC Territory Sales Manager" at bounding box center [352, 87] width 637 height 42
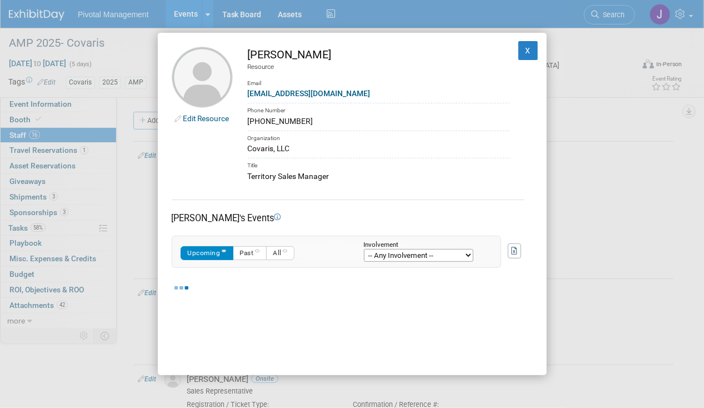
drag, startPoint x: 323, startPoint y: 54, endPoint x: 243, endPoint y: 57, distance: 79.5
click at [243, 57] on td "[PERSON_NAME] Resource Email [EMAIL_ADDRESS][DOMAIN_NAME] Phone Number [PHONE_N…" at bounding box center [371, 115] width 277 height 136
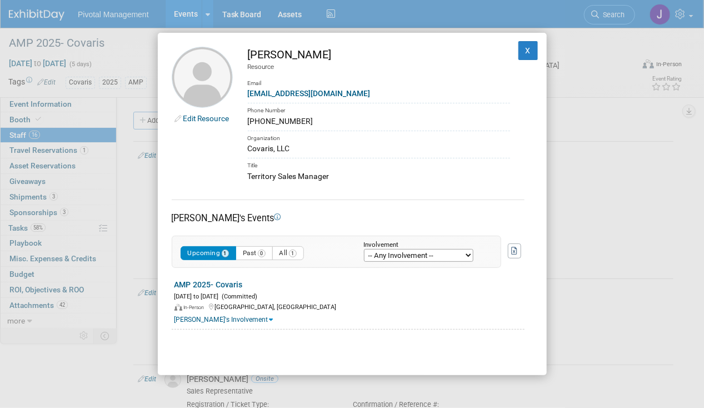
click at [331, 92] on div "[EMAIL_ADDRESS][DOMAIN_NAME]" at bounding box center [379, 94] width 262 height 12
drag, startPoint x: 340, startPoint y: 94, endPoint x: 247, endPoint y: 93, distance: 92.8
click at [247, 93] on td "[PERSON_NAME] Resource Email [EMAIL_ADDRESS][DOMAIN_NAME] Phone Number [PHONE_N…" at bounding box center [371, 115] width 277 height 136
click at [325, 159] on div "Title" at bounding box center [379, 164] width 262 height 13
drag, startPoint x: 326, startPoint y: 175, endPoint x: 247, endPoint y: 177, distance: 78.4
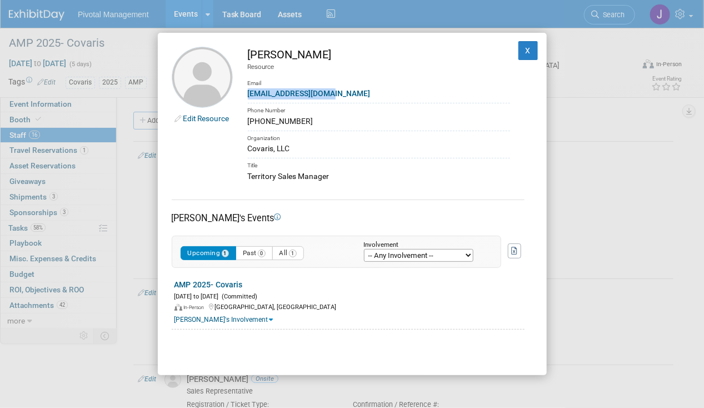
click at [247, 177] on td "[PERSON_NAME] Resource Email [EMAIL_ADDRESS][DOMAIN_NAME] Phone Number [PHONE_N…" at bounding box center [371, 115] width 277 height 136
click at [519, 54] on button "X" at bounding box center [529, 50] width 20 height 19
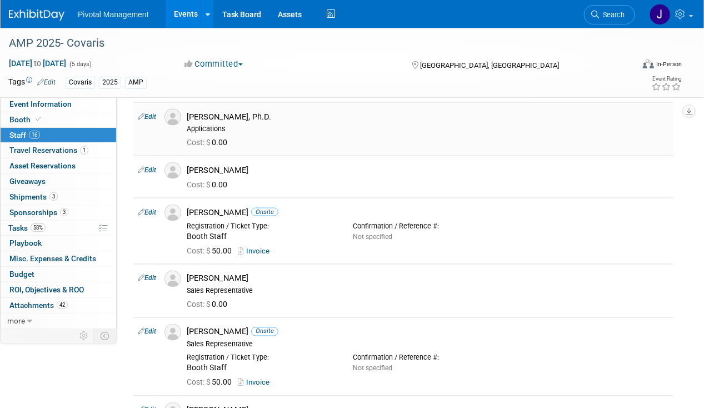
scroll to position [722, 0]
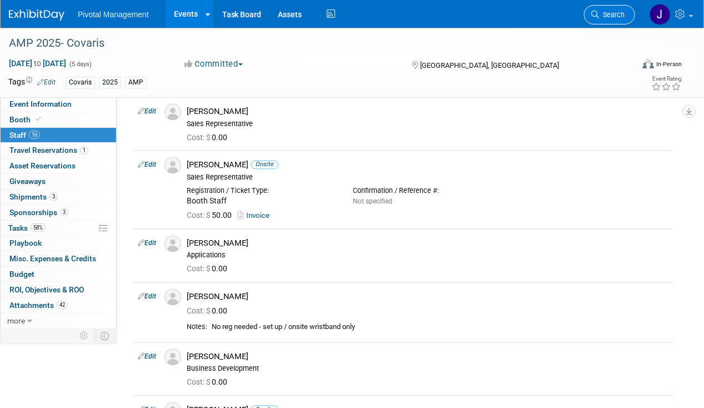
click at [599, 22] on link "Search" at bounding box center [609, 14] width 51 height 19
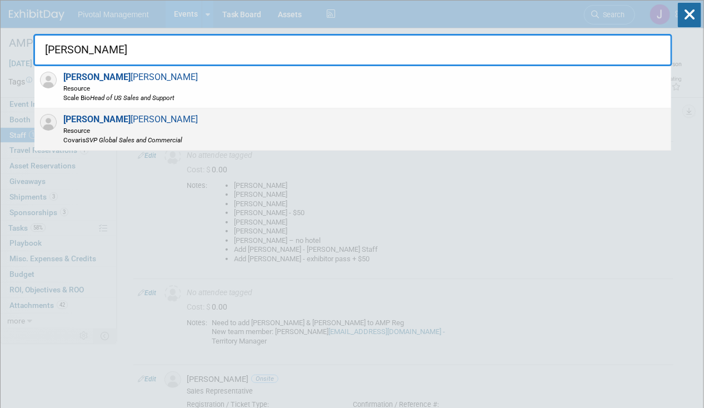
type input "[PERSON_NAME]"
click at [353, 116] on div "[PERSON_NAME] Resource Covaris SVP Global Sales and Commercial" at bounding box center [352, 129] width 637 height 42
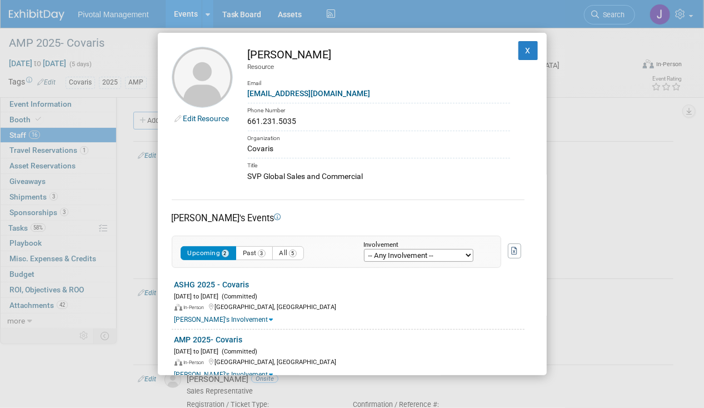
drag, startPoint x: 321, startPoint y: 55, endPoint x: 250, endPoint y: 51, distance: 71.8
click at [250, 51] on div "[PERSON_NAME]" at bounding box center [379, 55] width 262 height 16
drag, startPoint x: 395, startPoint y: 144, endPoint x: 378, endPoint y: 124, distance: 26.0
click at [395, 144] on div "Covaris" at bounding box center [379, 149] width 262 height 12
drag, startPoint x: 336, startPoint y: 90, endPoint x: 245, endPoint y: 93, distance: 91.2
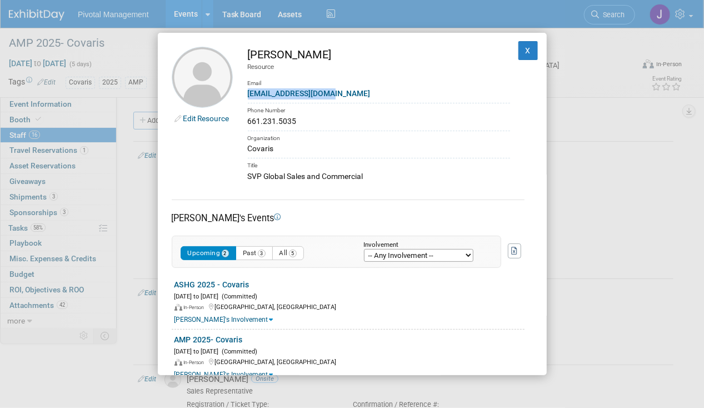
click at [245, 93] on td "[PERSON_NAME] Resource Email [EMAIL_ADDRESS][DOMAIN_NAME] Phone Number 661.231.…" at bounding box center [371, 115] width 277 height 136
drag, startPoint x: 329, startPoint y: 193, endPoint x: 294, endPoint y: 183, distance: 36.6
click at [329, 193] on div "Edit Resource [PERSON_NAME] Resource Email [EMAIL_ADDRESS][DOMAIN_NAME] Phone N…" at bounding box center [352, 204] width 389 height 343
drag, startPoint x: 247, startPoint y: 175, endPoint x: 397, endPoint y: 177, distance: 149.5
click at [397, 177] on div "SVP Global Sales and Commercial" at bounding box center [379, 177] width 262 height 12
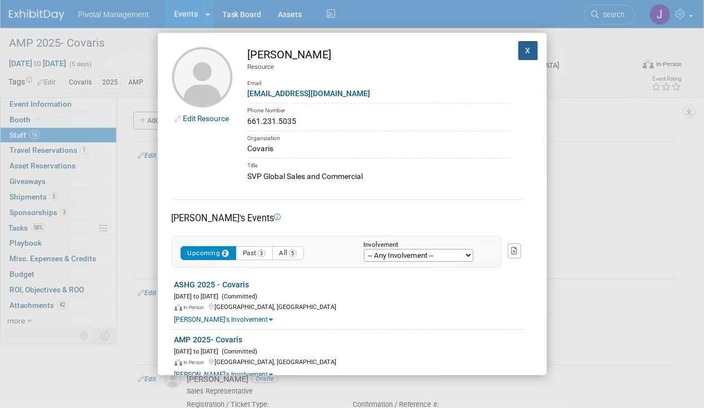
click at [519, 49] on button "X" at bounding box center [529, 50] width 20 height 19
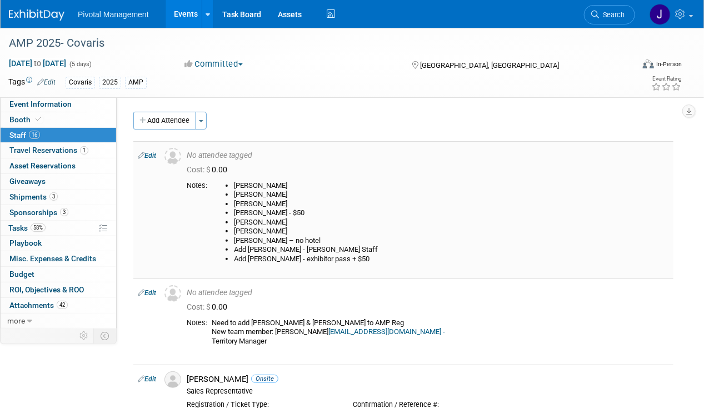
click at [151, 152] on link "Edit" at bounding box center [147, 156] width 18 height 8
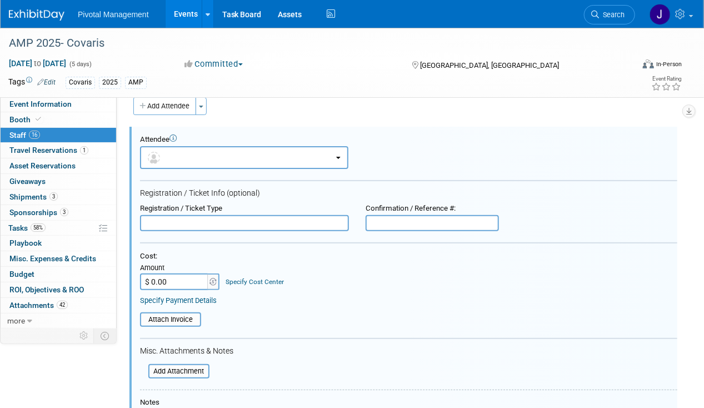
click at [216, 220] on input "text" at bounding box center [244, 223] width 209 height 17
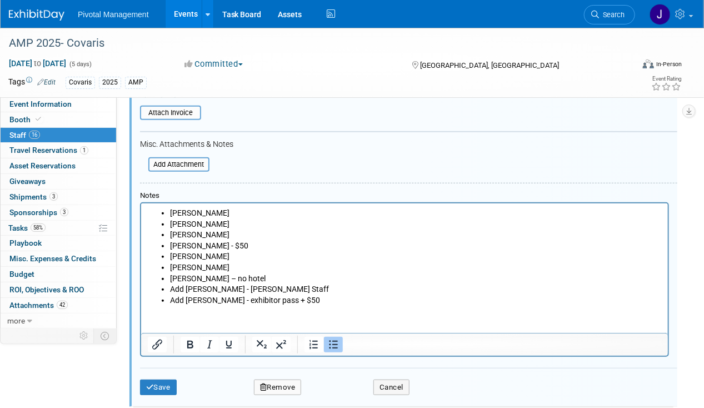
scroll to position [237, 0]
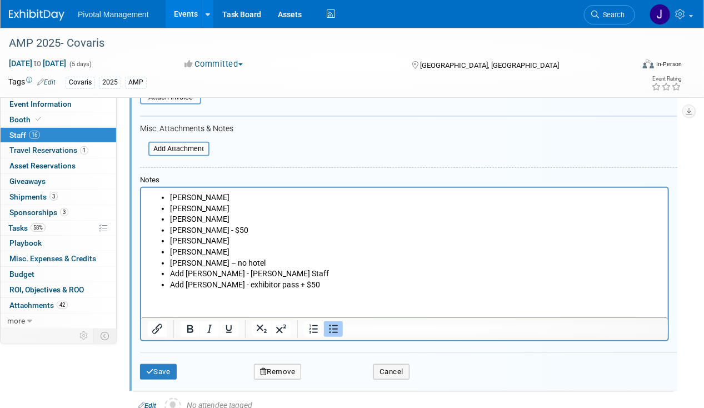
type input "Overall Booth Staff List"
click at [208, 195] on li "[PERSON_NAME]" at bounding box center [416, 197] width 492 height 11
click at [185, 214] on li "[PERSON_NAME]" at bounding box center [416, 219] width 492 height 11
click at [187, 243] on li "[PERSON_NAME]" at bounding box center [416, 241] width 492 height 11
click at [194, 260] on li "[PERSON_NAME] – no hotel" at bounding box center [416, 263] width 492 height 11
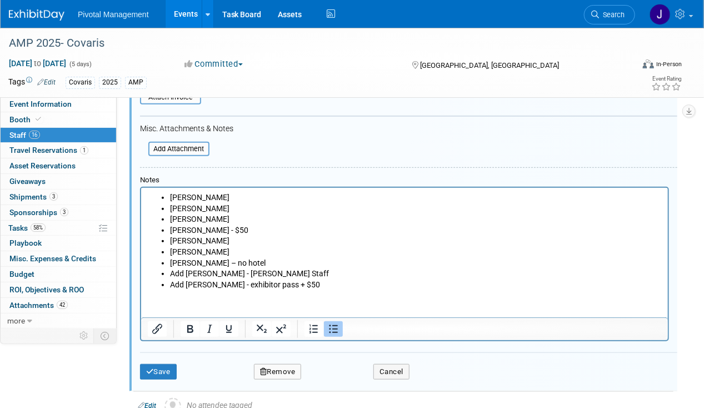
click at [206, 282] on li "Add [PERSON_NAME] - exhibitor pass + $50" at bounding box center [416, 285] width 492 height 11
click at [303, 290] on html "[PERSON_NAME] [PERSON_NAME] [PERSON_NAME] [PERSON_NAME] - $50 [PERSON_NAME] [PE…" at bounding box center [404, 239] width 527 height 102
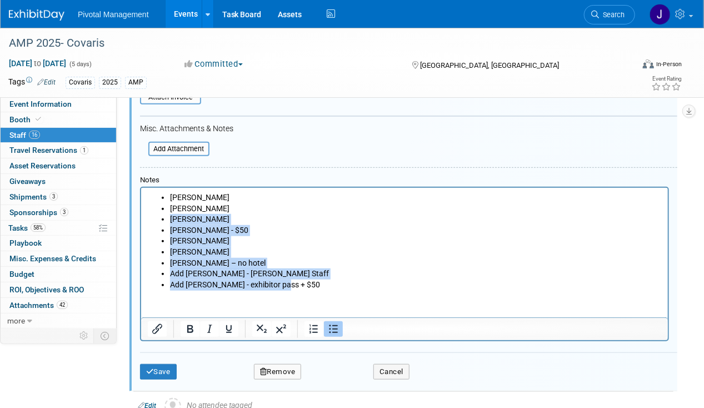
drag, startPoint x: 301, startPoint y: 286, endPoint x: 133, endPoint y: 212, distance: 182.7
click at [141, 212] on html "[PERSON_NAME] [PERSON_NAME] [PERSON_NAME] [PERSON_NAME] - $50 [PERSON_NAME] [PE…" at bounding box center [404, 239] width 527 height 102
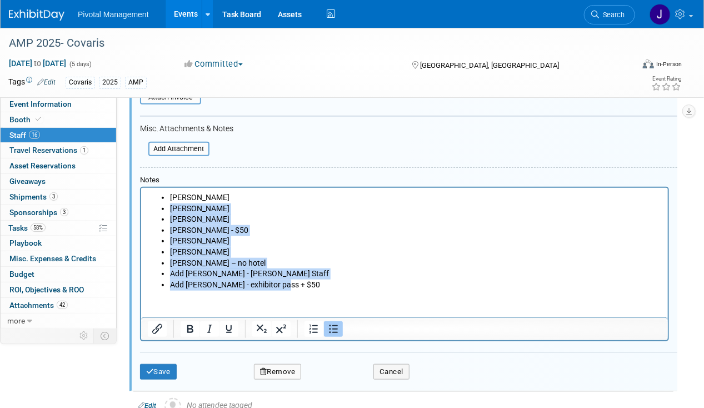
click at [250, 281] on li "Add [PERSON_NAME] - exhibitor pass + $50" at bounding box center [416, 285] width 492 height 11
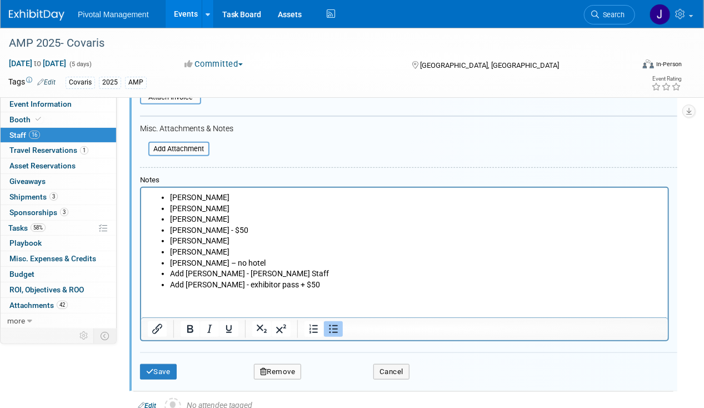
click at [297, 282] on li "Add [PERSON_NAME] - exhibitor pass + $50" at bounding box center [416, 285] width 492 height 11
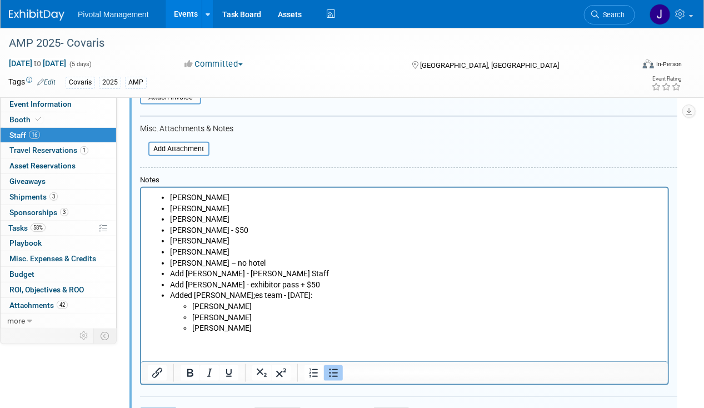
click at [288, 297] on li "Added [PERSON_NAME];es team - [DATE]: [PERSON_NAME] [PERSON_NAME] [PERSON_NAME]" at bounding box center [416, 311] width 492 height 43
click at [250, 306] on li "[PERSON_NAME]" at bounding box center [427, 306] width 470 height 11
click at [286, 322] on li "[PERSON_NAME]" at bounding box center [427, 317] width 470 height 11
click at [285, 323] on li "[PERSON_NAME]" at bounding box center [427, 328] width 470 height 11
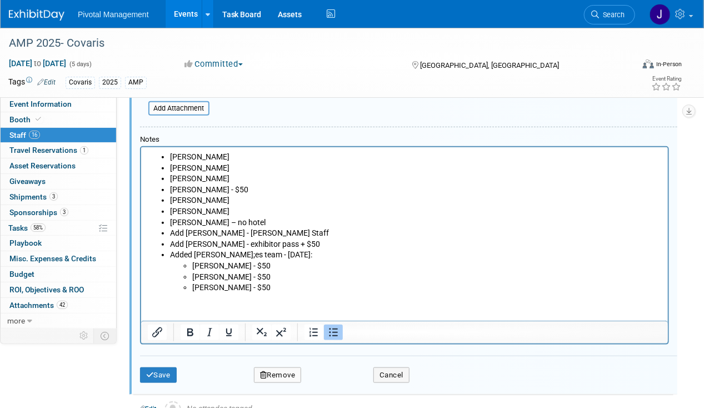
scroll to position [292, 0]
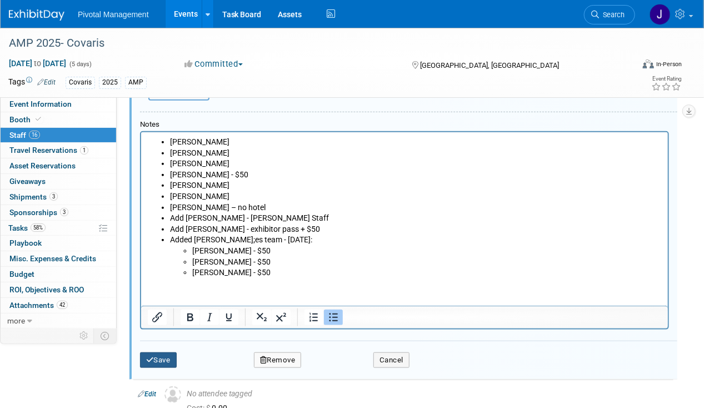
click at [163, 356] on button "Save" at bounding box center [158, 360] width 37 height 16
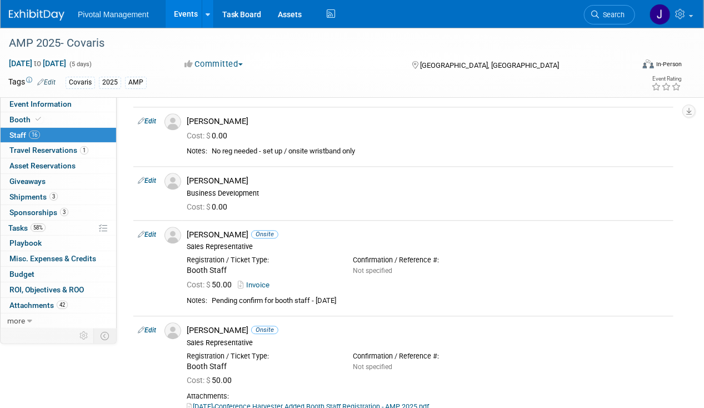
scroll to position [1070, 0]
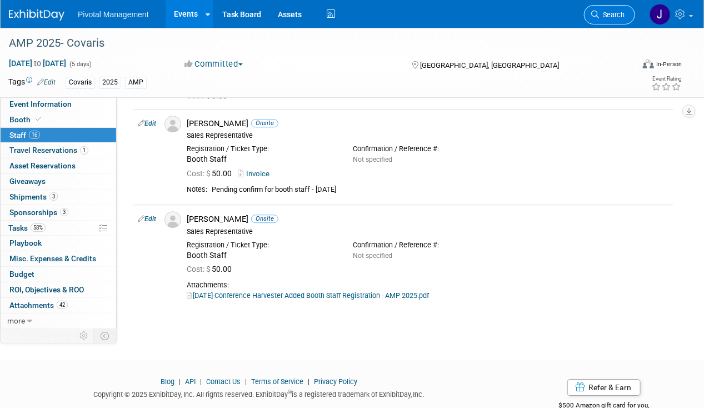
click at [615, 9] on link "Search" at bounding box center [609, 14] width 51 height 19
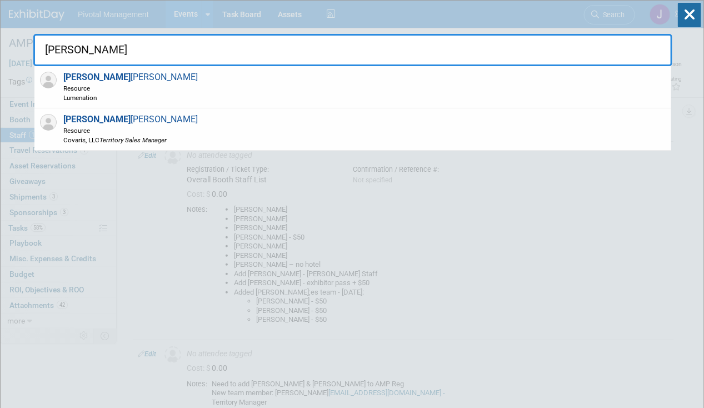
click at [275, 120] on div "[PERSON_NAME] Resource Covaris, LLC Territory Sales Manager" at bounding box center [352, 129] width 637 height 42
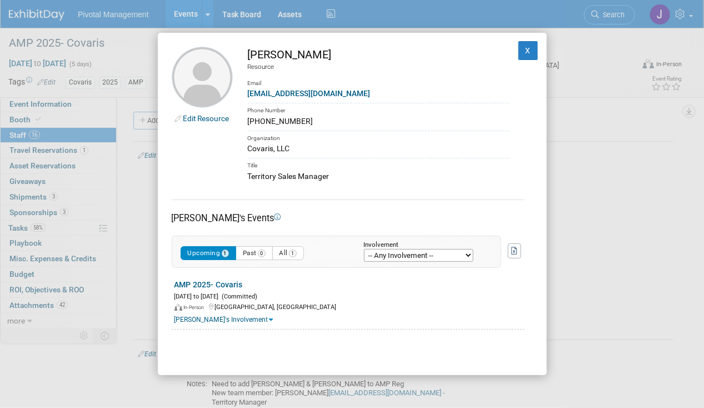
click at [312, 93] on link "[EMAIL_ADDRESS][DOMAIN_NAME]" at bounding box center [309, 93] width 123 height 9
drag, startPoint x: 340, startPoint y: 95, endPoint x: 247, endPoint y: 96, distance: 92.8
click at [247, 96] on td "[PERSON_NAME] Resource Email [EMAIL_ADDRESS][DOMAIN_NAME] Phone Number [PHONE_N…" at bounding box center [371, 115] width 277 height 136
click at [519, 46] on button "X" at bounding box center [529, 50] width 20 height 19
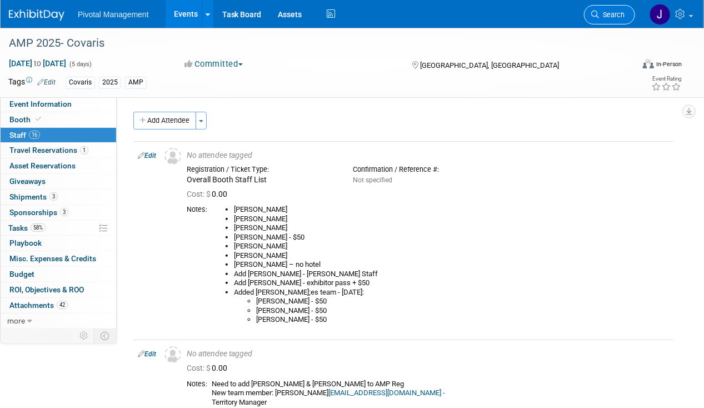
click at [604, 13] on span "Search" at bounding box center [612, 15] width 26 height 8
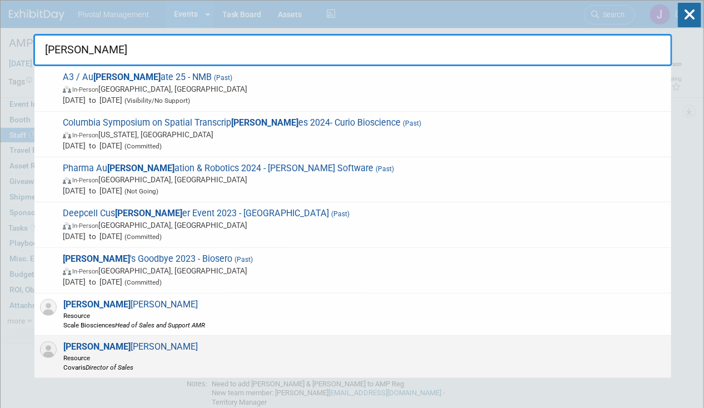
click at [282, 336] on div "[PERSON_NAME] Resource Covaris Director of Sales" at bounding box center [352, 357] width 637 height 42
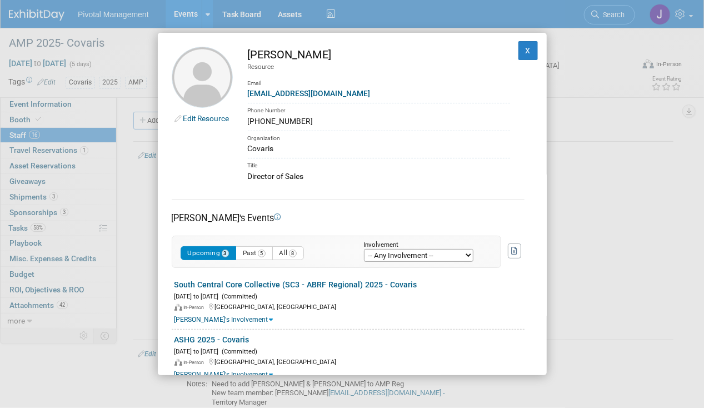
drag, startPoint x: 301, startPoint y: 120, endPoint x: 243, endPoint y: 123, distance: 58.4
click at [243, 123] on td "[PERSON_NAME] Resource Email [EMAIL_ADDRESS][DOMAIN_NAME] Phone Number [PHONE_N…" at bounding box center [371, 115] width 277 height 136
drag, startPoint x: 519, startPoint y: 55, endPoint x: 557, endPoint y: 33, distance: 44.0
click at [519, 55] on button "X" at bounding box center [529, 50] width 20 height 19
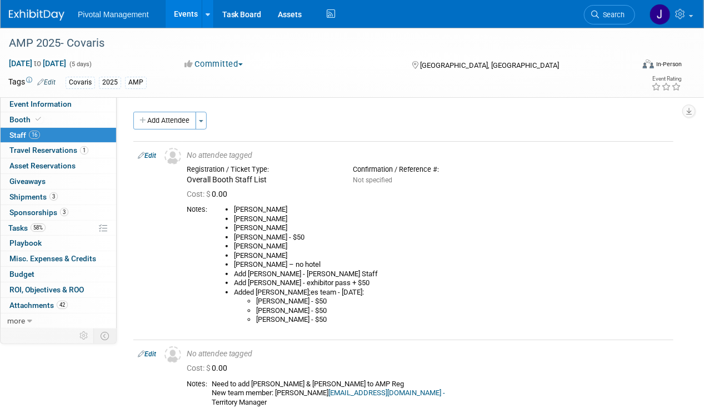
click at [610, 17] on span "Search" at bounding box center [612, 15] width 26 height 8
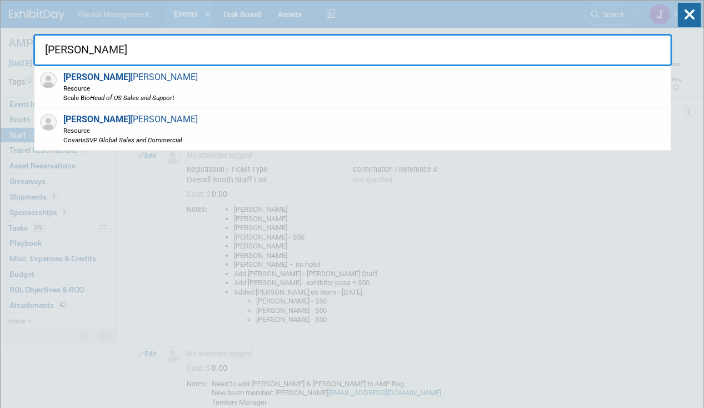
click at [172, 119] on span "[PERSON_NAME] Resource Covaris SVP Global Sales and Commercial" at bounding box center [129, 129] width 138 height 31
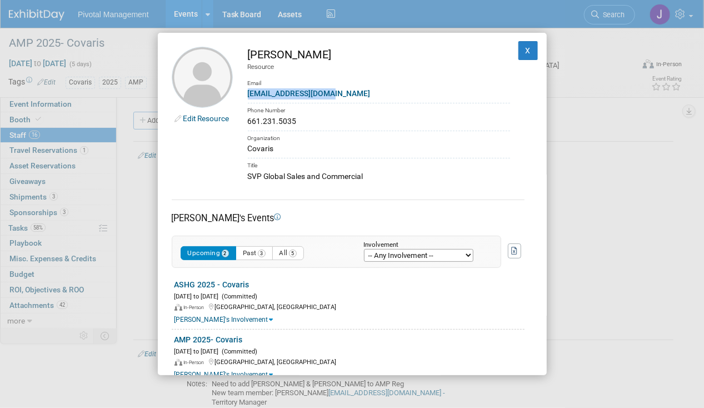
drag, startPoint x: 334, startPoint y: 93, endPoint x: 245, endPoint y: 93, distance: 88.9
click at [245, 93] on td "[PERSON_NAME] Resource Email [EMAIL_ADDRESS][DOMAIN_NAME] Phone Number 661.231.…" at bounding box center [371, 115] width 277 height 136
drag, startPoint x: 245, startPoint y: 93, endPoint x: 331, endPoint y: 138, distance: 96.9
click at [331, 138] on div "Organization" at bounding box center [379, 137] width 262 height 13
drag, startPoint x: 303, startPoint y: 118, endPoint x: 235, endPoint y: 117, distance: 68.4
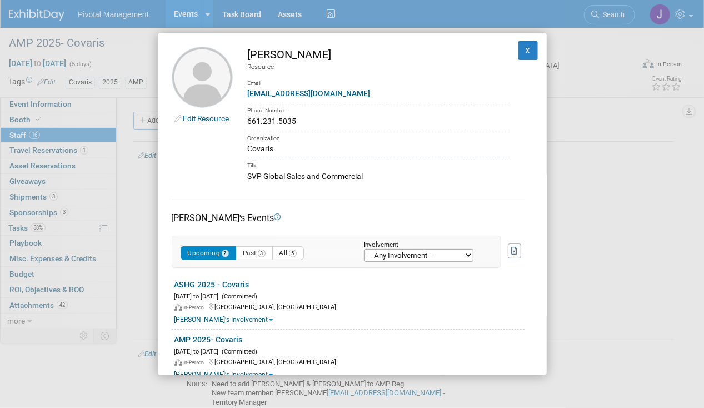
click at [235, 117] on td "[PERSON_NAME] Resource Email [EMAIL_ADDRESS][DOMAIN_NAME] Phone Number 661.231.…" at bounding box center [371, 115] width 277 height 136
click at [523, 48] on button "X" at bounding box center [529, 50] width 20 height 19
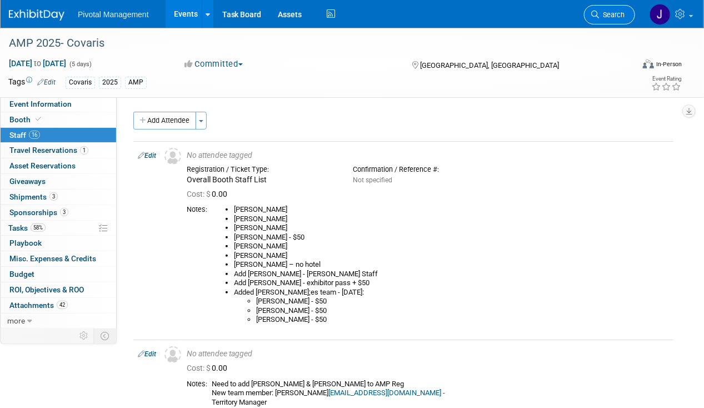
click at [612, 19] on link "Search" at bounding box center [609, 14] width 51 height 19
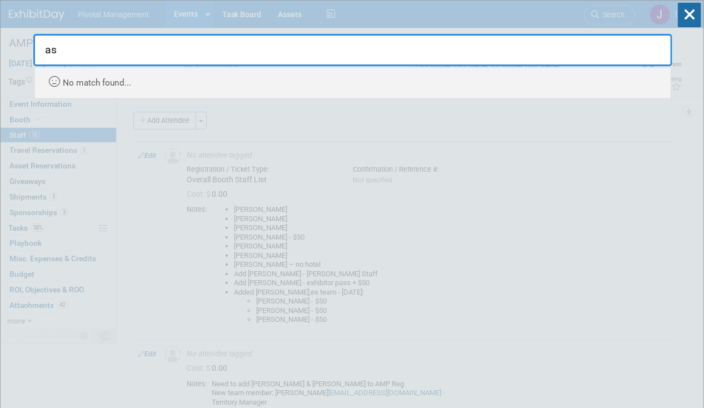
type input "a"
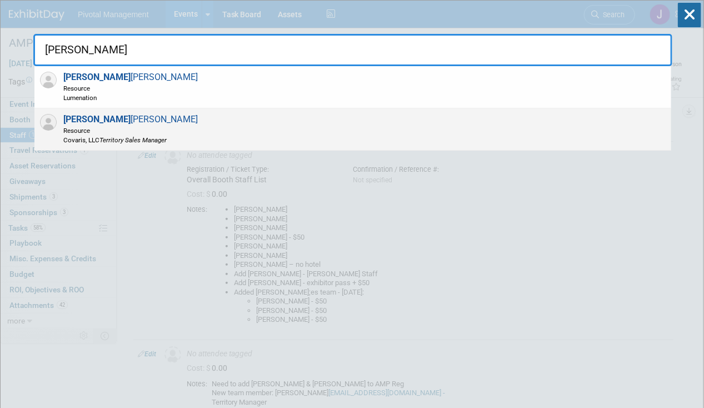
click at [255, 133] on div "[PERSON_NAME] Resource Covaris, LLC Territory Sales Manager" at bounding box center [352, 129] width 637 height 42
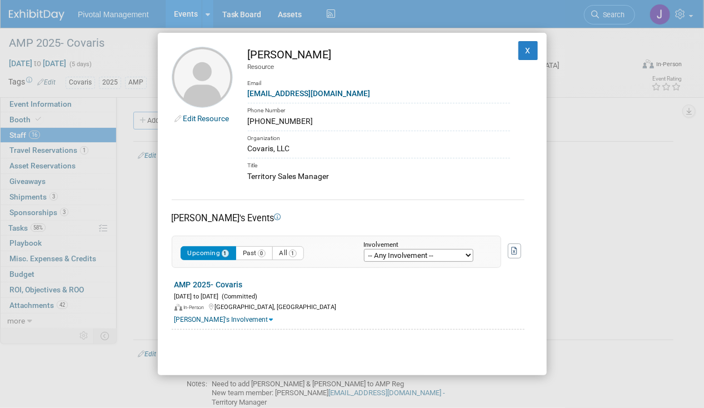
drag, startPoint x: 300, startPoint y: 119, endPoint x: 248, endPoint y: 121, distance: 52.3
click at [248, 121] on div "[PHONE_NUMBER]" at bounding box center [379, 122] width 262 height 12
drag, startPoint x: 521, startPoint y: 53, endPoint x: 573, endPoint y: 32, distance: 55.8
click at [521, 53] on button "X" at bounding box center [529, 50] width 20 height 19
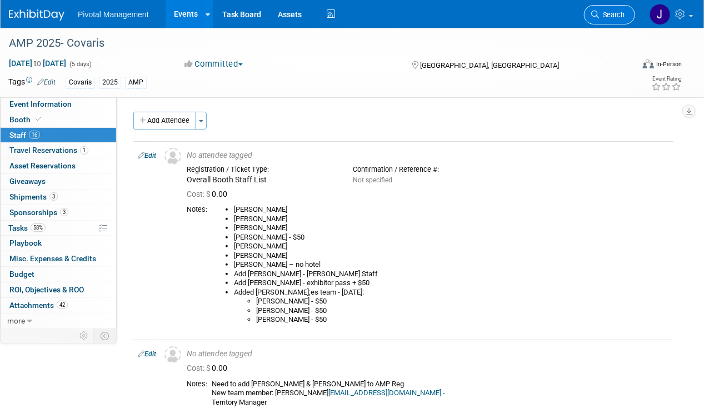
click at [616, 16] on span "Search" at bounding box center [612, 15] width 26 height 8
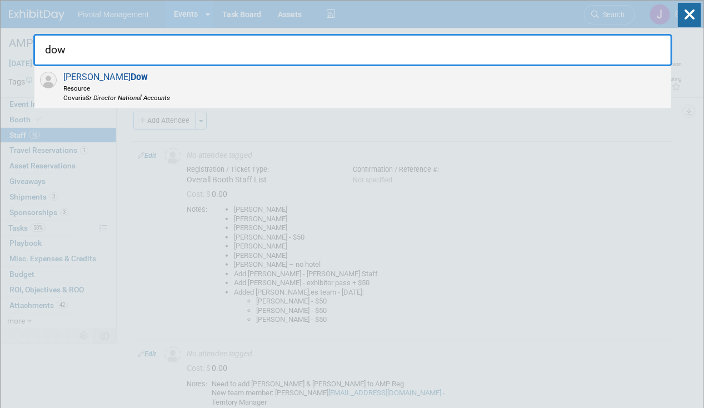
click at [240, 95] on div "[PERSON_NAME] Resource [PERSON_NAME] Director National Accounts" at bounding box center [352, 87] width 637 height 42
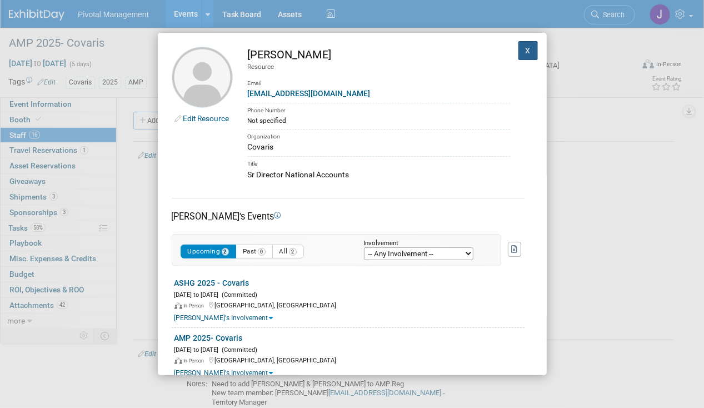
click at [519, 57] on button "X" at bounding box center [529, 50] width 20 height 19
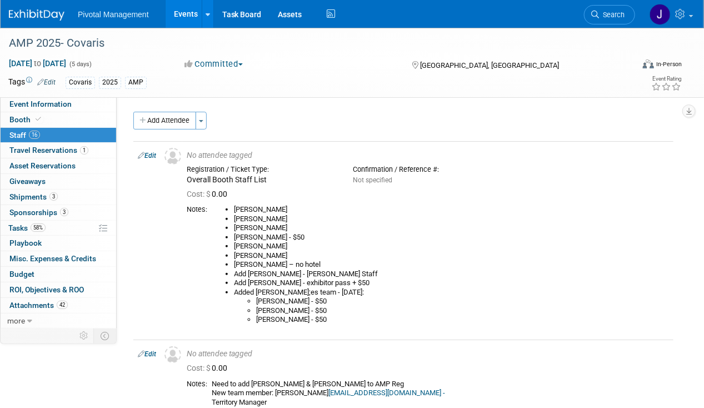
click at [608, 3] on li "Search" at bounding box center [609, 13] width 51 height 27
click at [607, 7] on link "Search" at bounding box center [609, 14] width 51 height 19
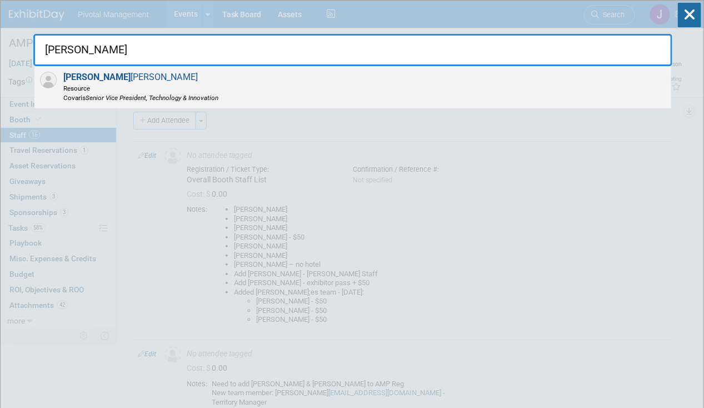
click at [321, 89] on div "[PERSON_NAME] Resource Covaris Senior Vice President, Technology & Innovation" at bounding box center [352, 87] width 637 height 42
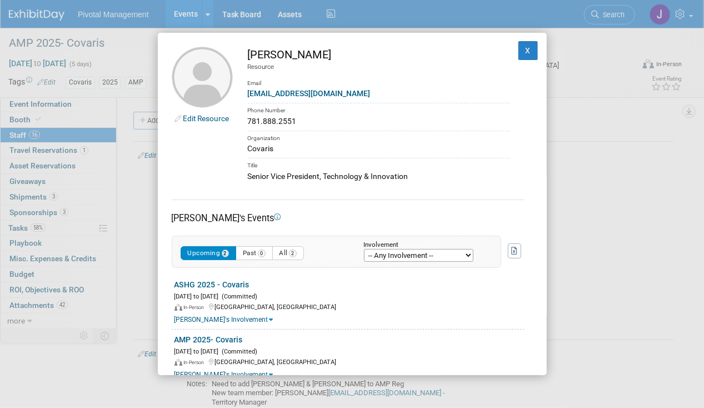
drag, startPoint x: 300, startPoint y: 121, endPoint x: 237, endPoint y: 121, distance: 63.4
click at [237, 121] on td "[PERSON_NAME] Resource Email [EMAIL_ADDRESS][DOMAIN_NAME] Phone Number 781.888.…" at bounding box center [371, 115] width 277 height 136
click at [520, 53] on button "X" at bounding box center [529, 50] width 20 height 19
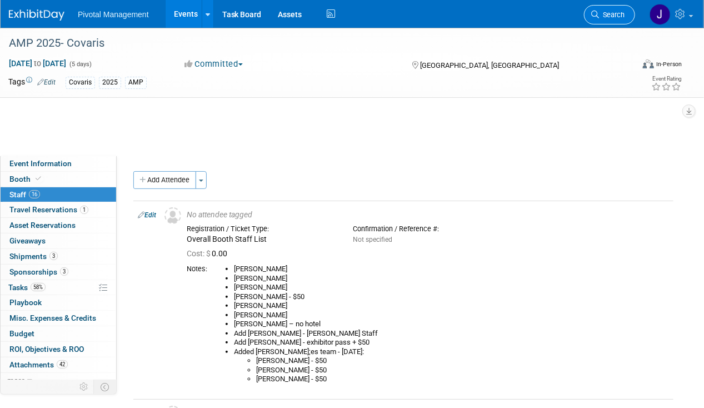
click at [611, 12] on span "Search" at bounding box center [612, 15] width 26 height 8
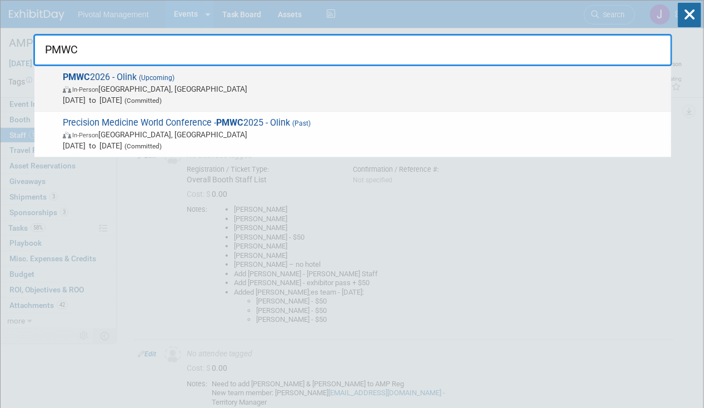
type input "PMWC"
click at [363, 94] on span "[DATE] to [DATE] (Committed)" at bounding box center [364, 99] width 603 height 11
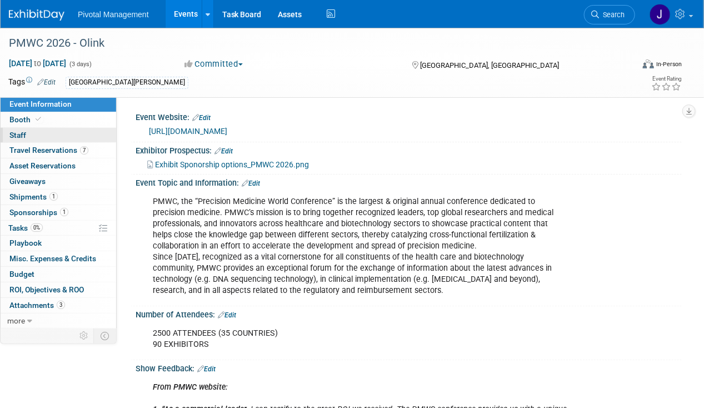
click at [78, 128] on link "0 Staff 0" at bounding box center [59, 135] width 116 height 15
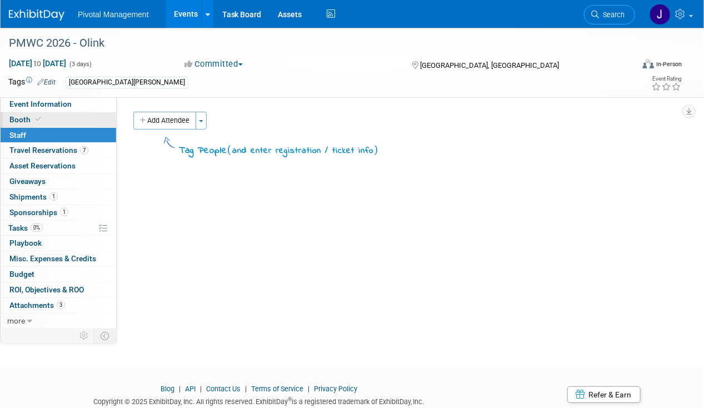
click at [78, 118] on link "Booth" at bounding box center [59, 119] width 116 height 15
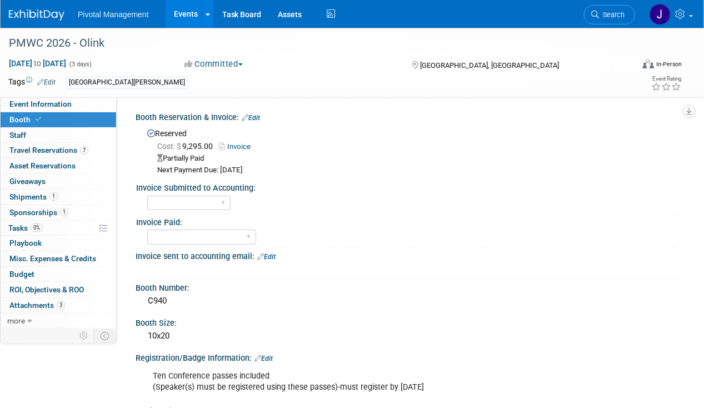
click at [240, 145] on link "Invoice" at bounding box center [237, 146] width 37 height 8
click at [240, 148] on link "Invoice" at bounding box center [237, 146] width 37 height 8
